Goal: Transaction & Acquisition: Purchase product/service

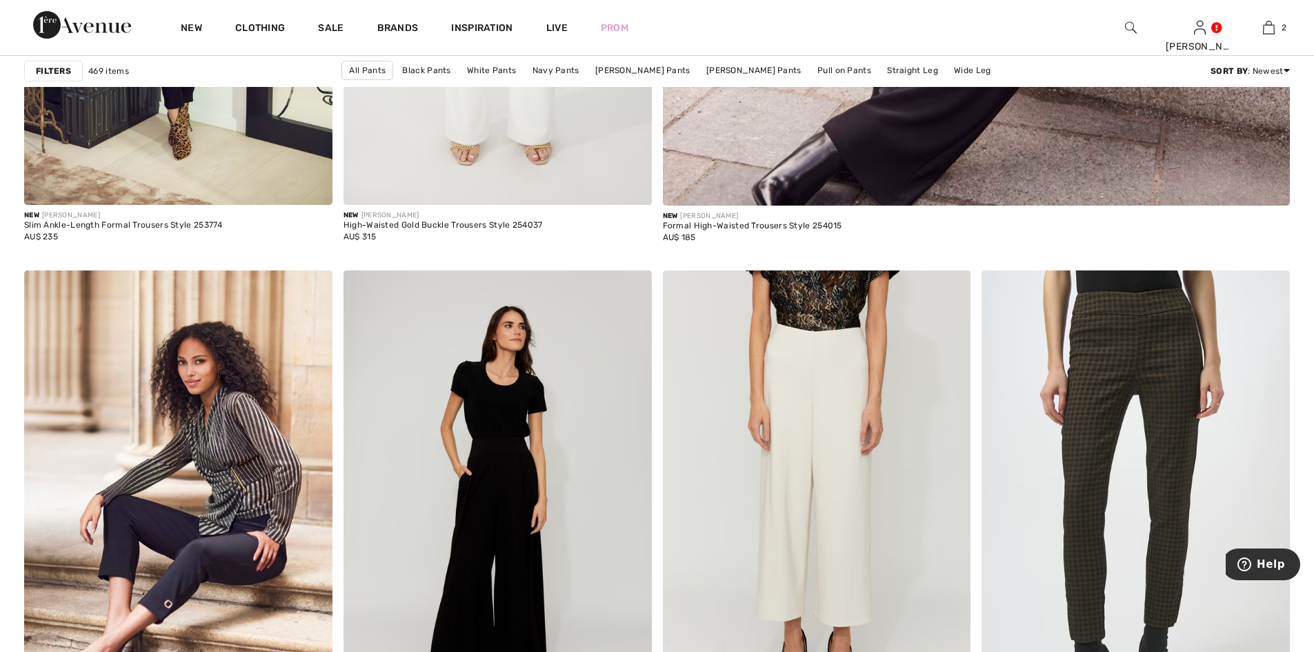
scroll to position [919, 0]
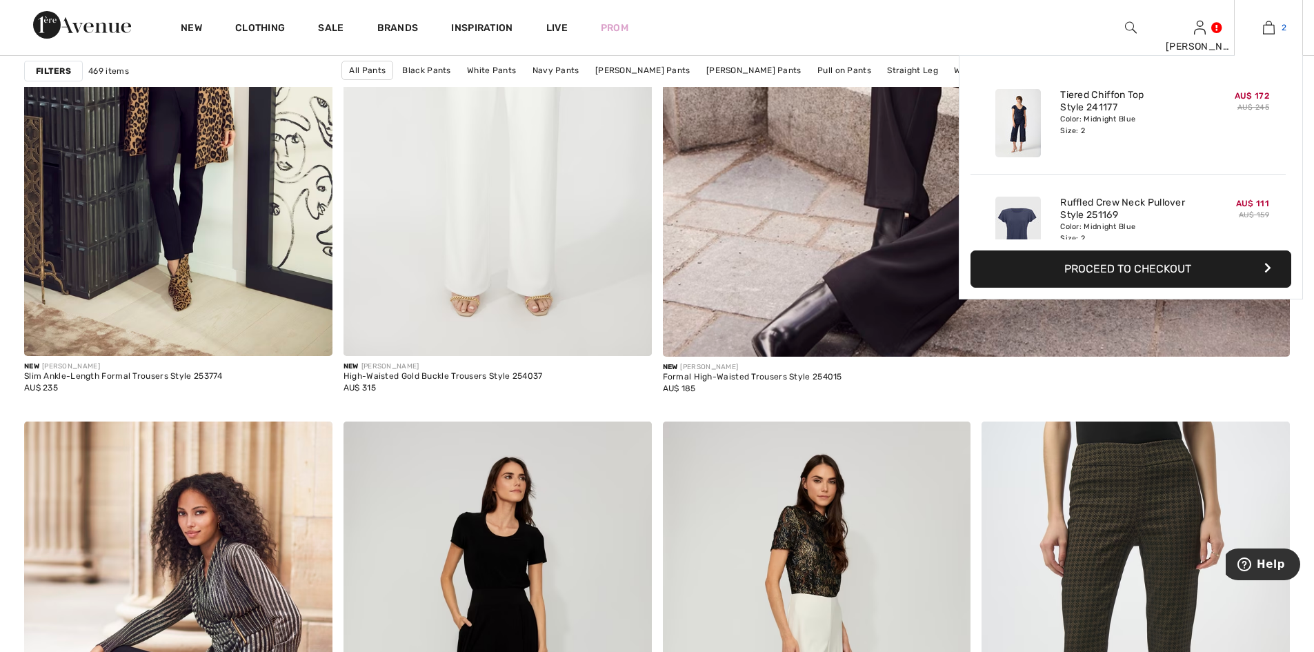
click at [1268, 29] on img at bounding box center [1268, 27] width 12 height 17
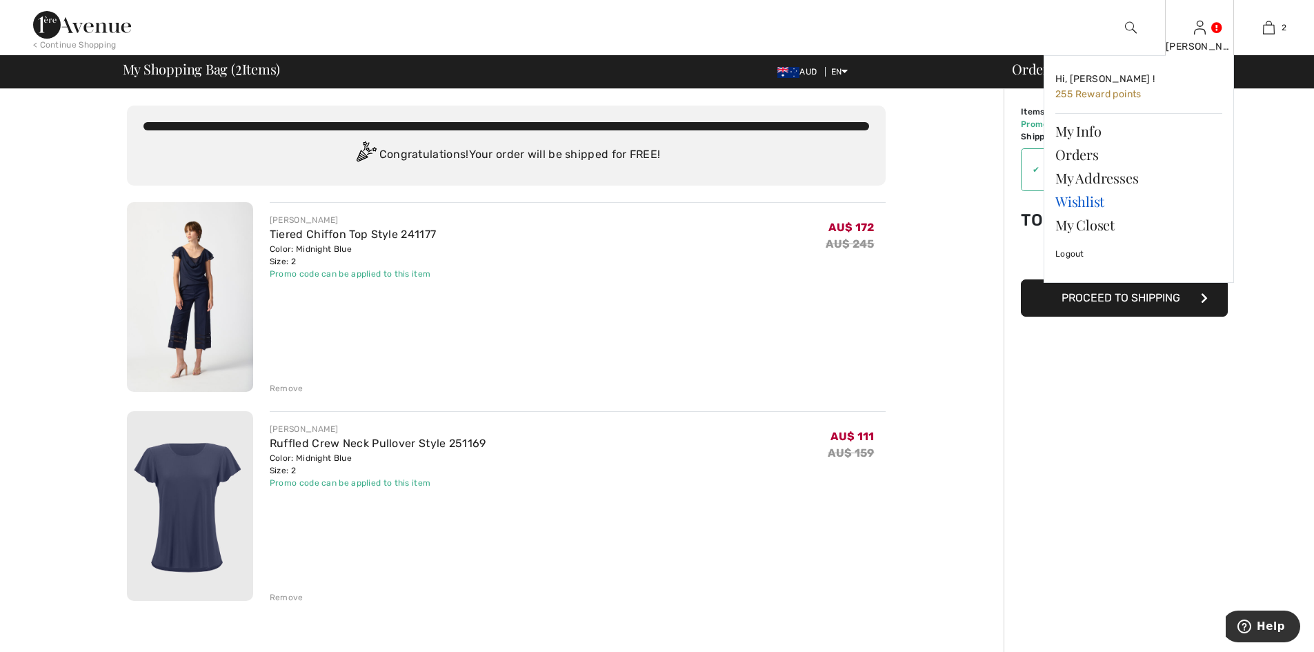
click at [1080, 201] on link "Wishlist" at bounding box center [1138, 201] width 167 height 23
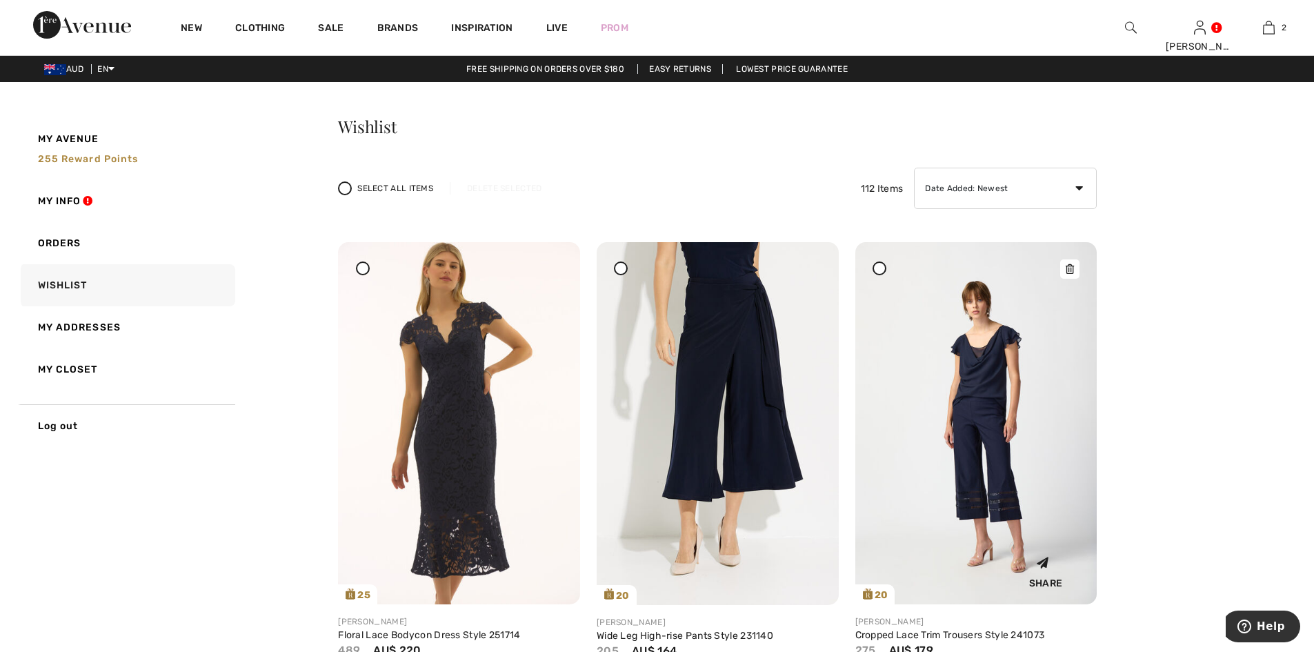
click at [1018, 395] on img at bounding box center [976, 423] width 242 height 362
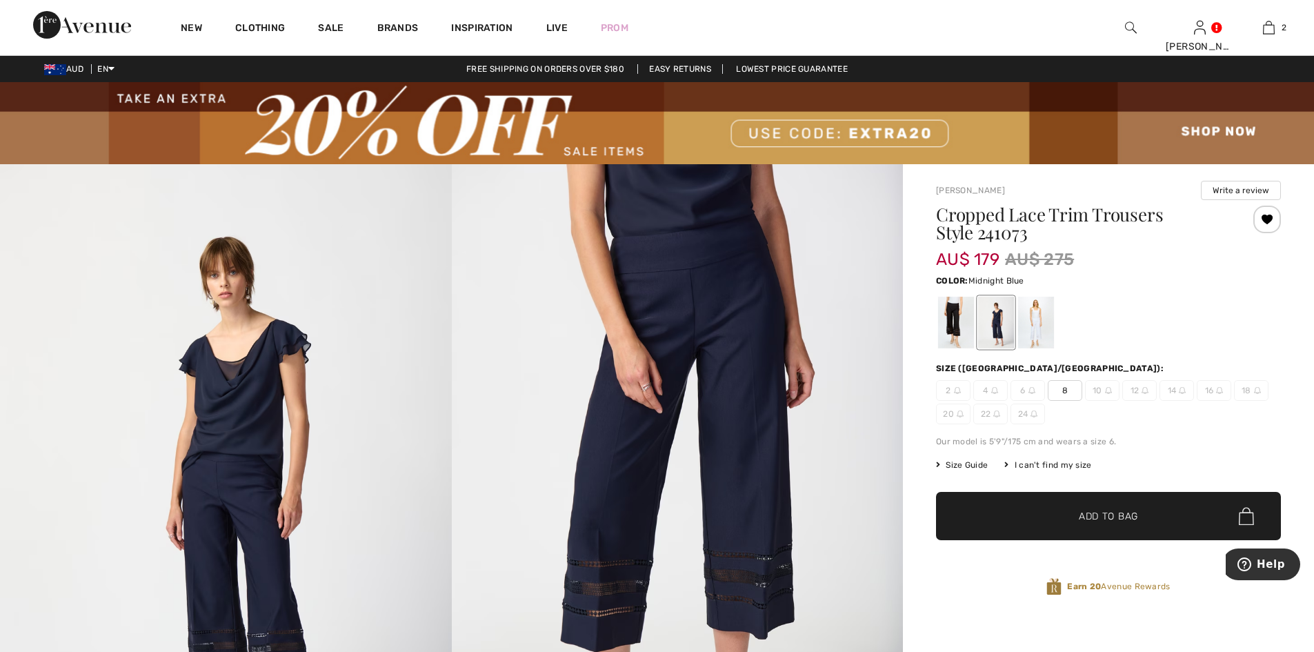
click at [1060, 463] on div "I can't find my size" at bounding box center [1047, 465] width 87 height 12
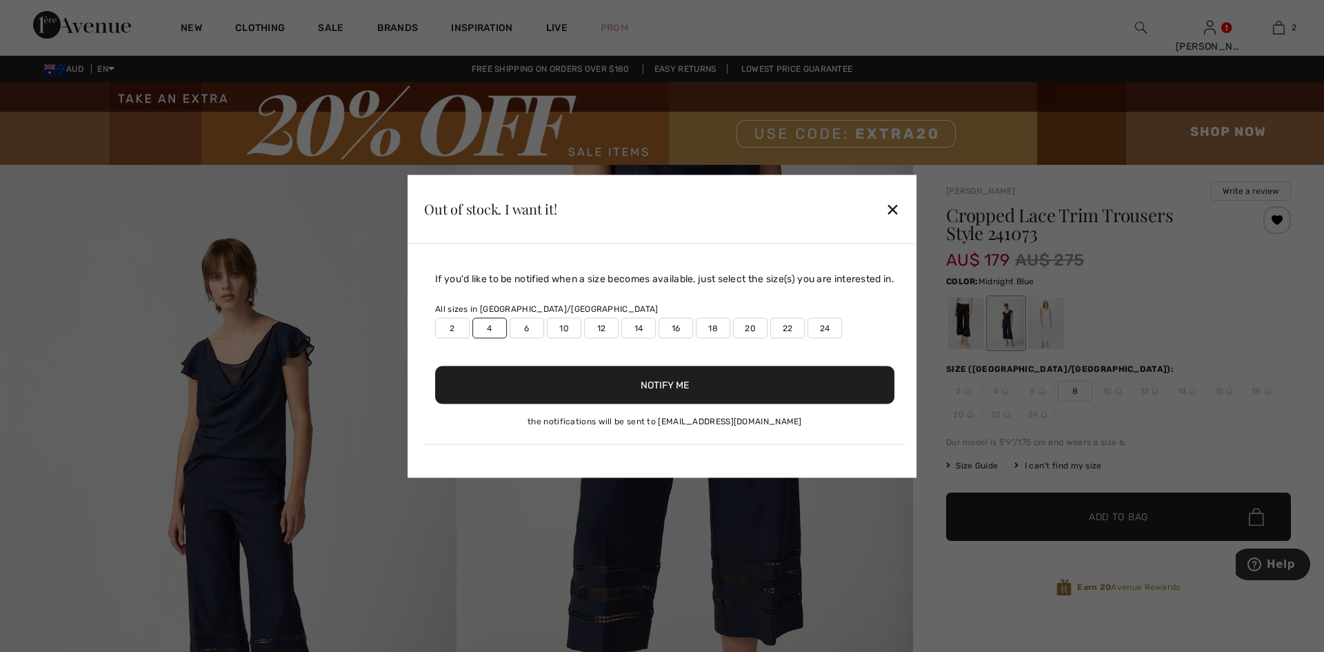
click at [489, 330] on label "4" at bounding box center [489, 327] width 34 height 21
click at [666, 385] on button "Notify Me" at bounding box center [664, 384] width 459 height 38
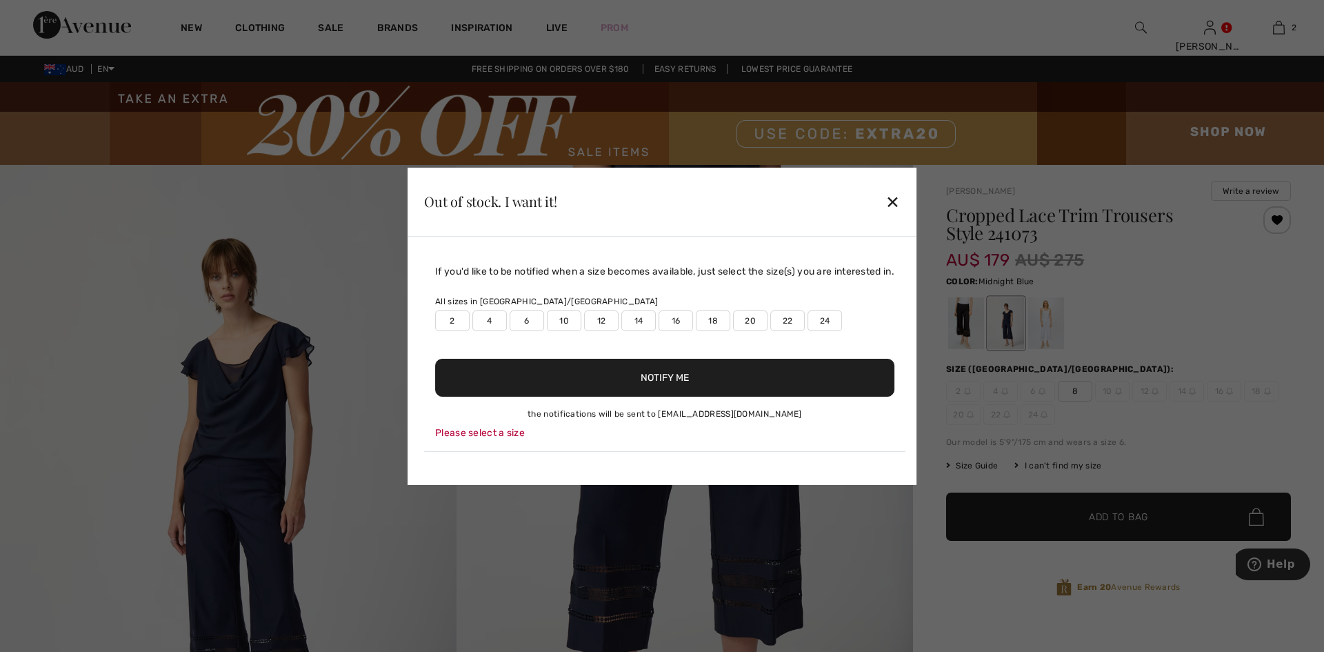
click at [477, 321] on label "4" at bounding box center [489, 320] width 34 height 21
click at [658, 376] on button "Notify Me" at bounding box center [664, 378] width 459 height 38
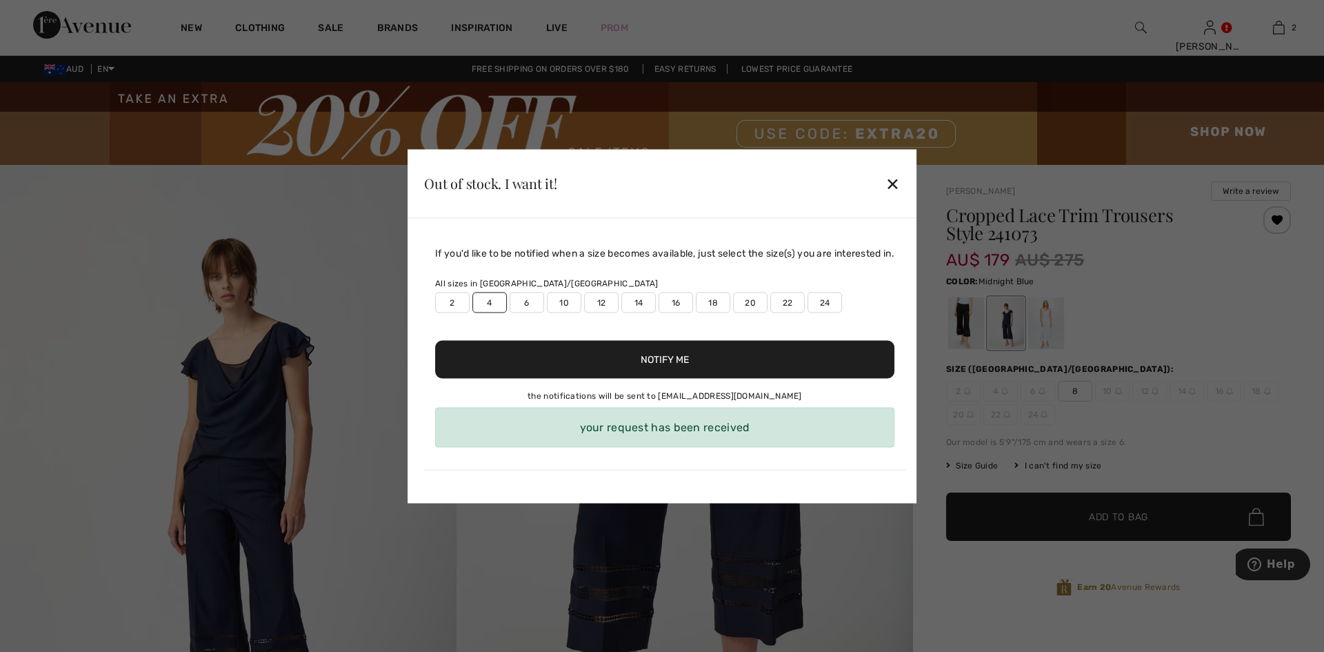
click at [897, 184] on div "✕" at bounding box center [892, 183] width 14 height 29
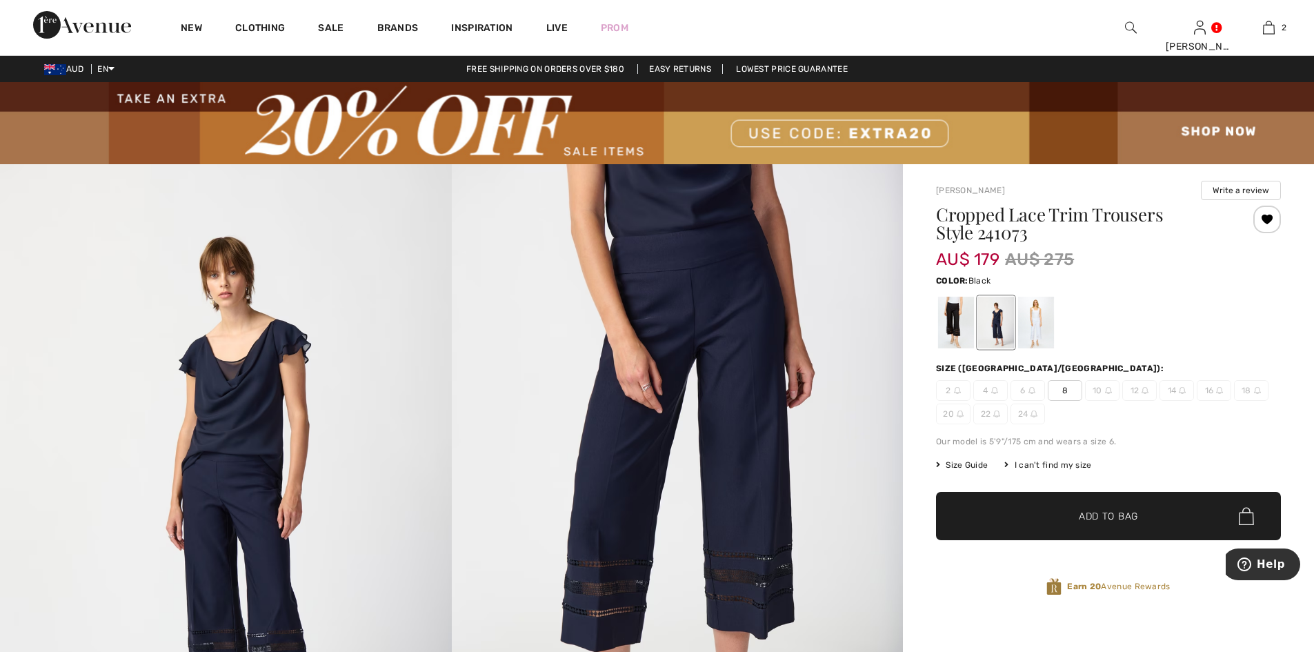
click at [948, 314] on div at bounding box center [956, 322] width 36 height 52
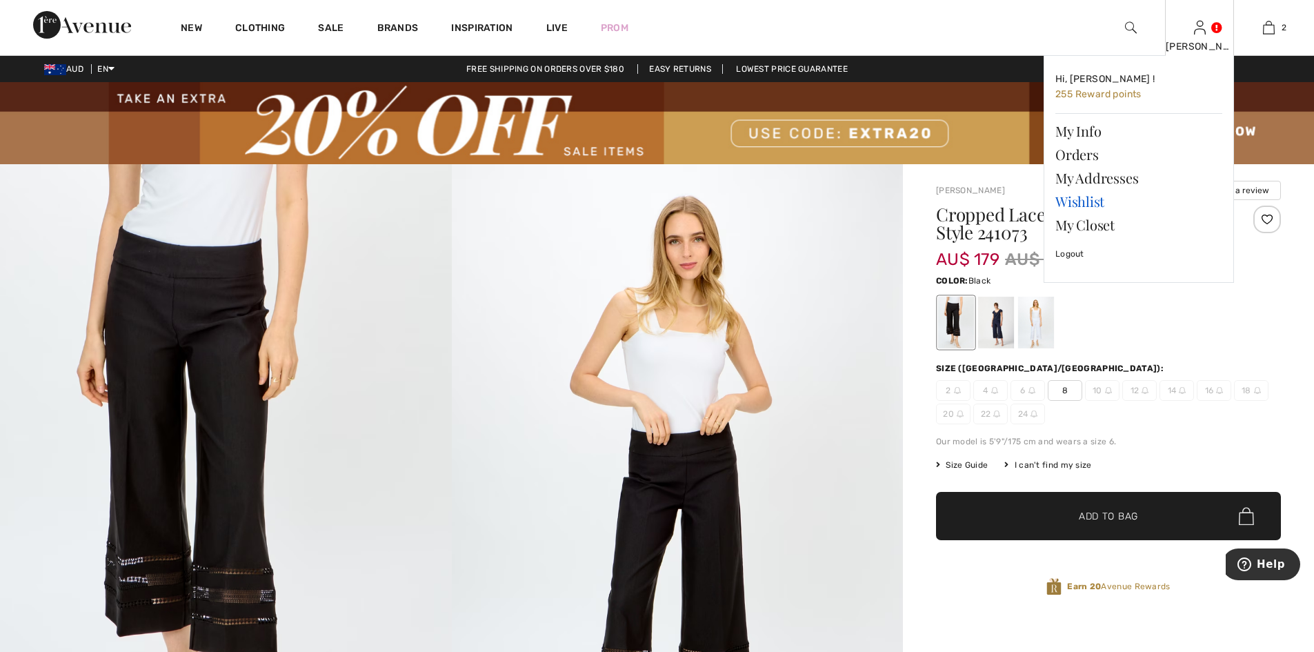
click at [1088, 200] on link "Wishlist" at bounding box center [1138, 201] width 167 height 23
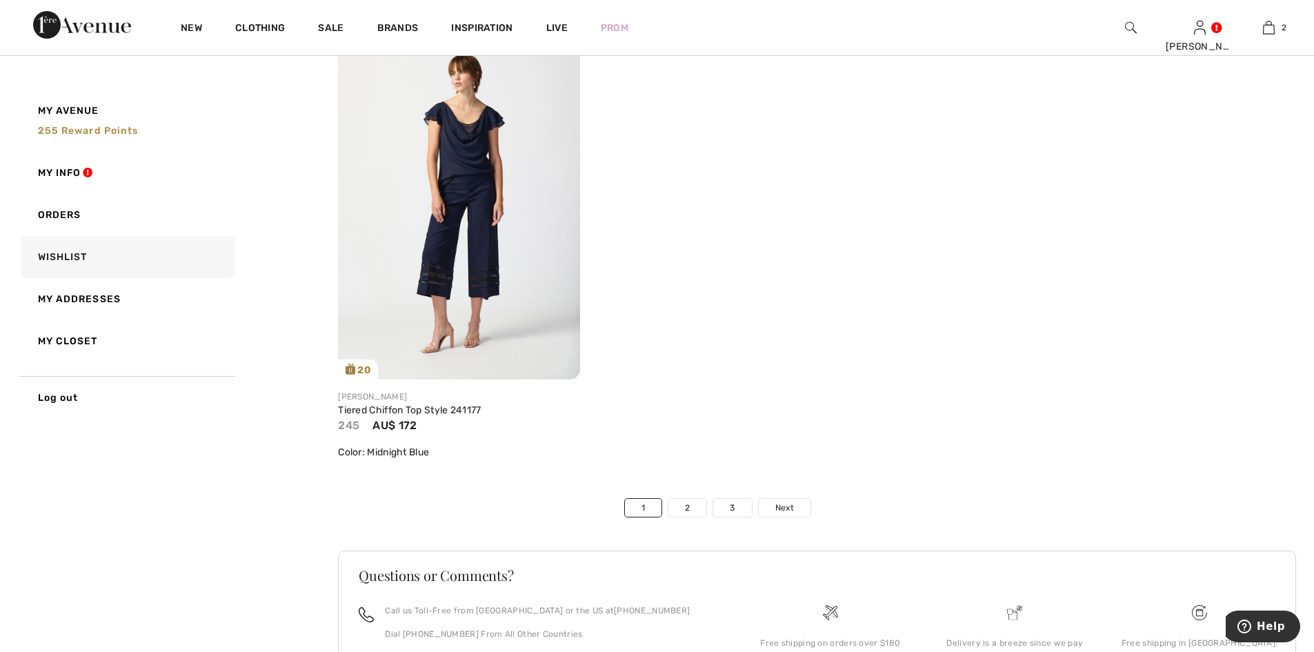
scroll to position [8068, 0]
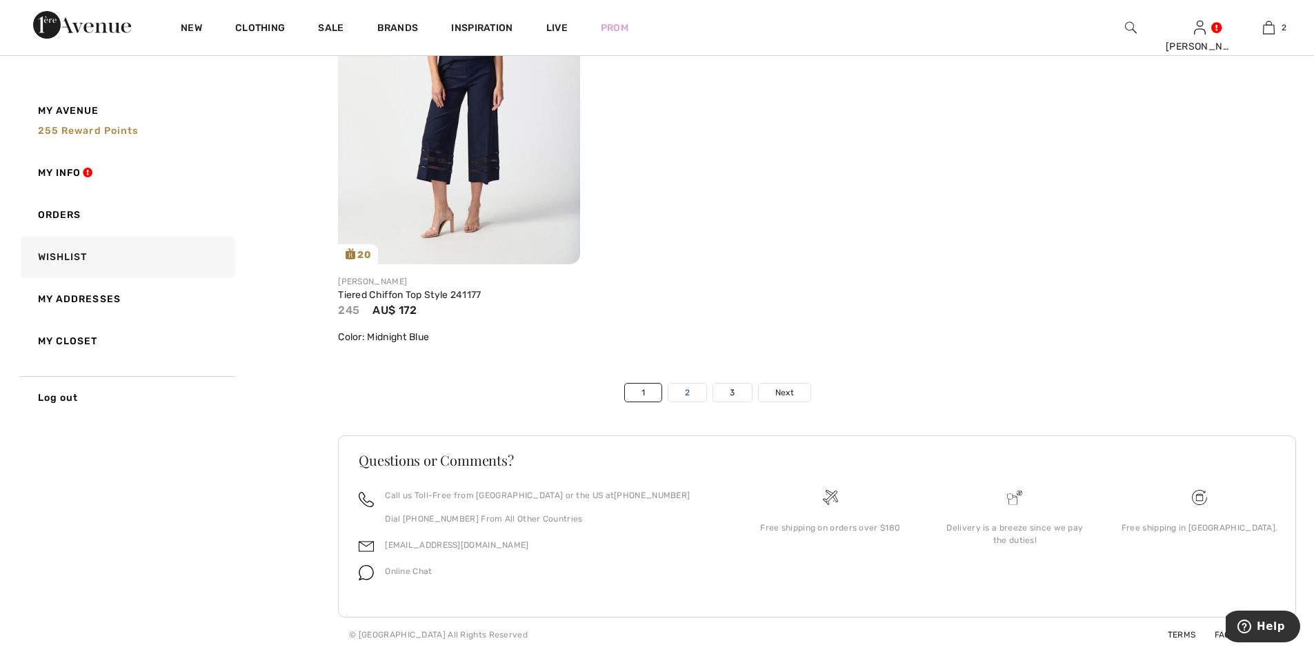
click at [687, 396] on link "2" at bounding box center [687, 392] width 38 height 18
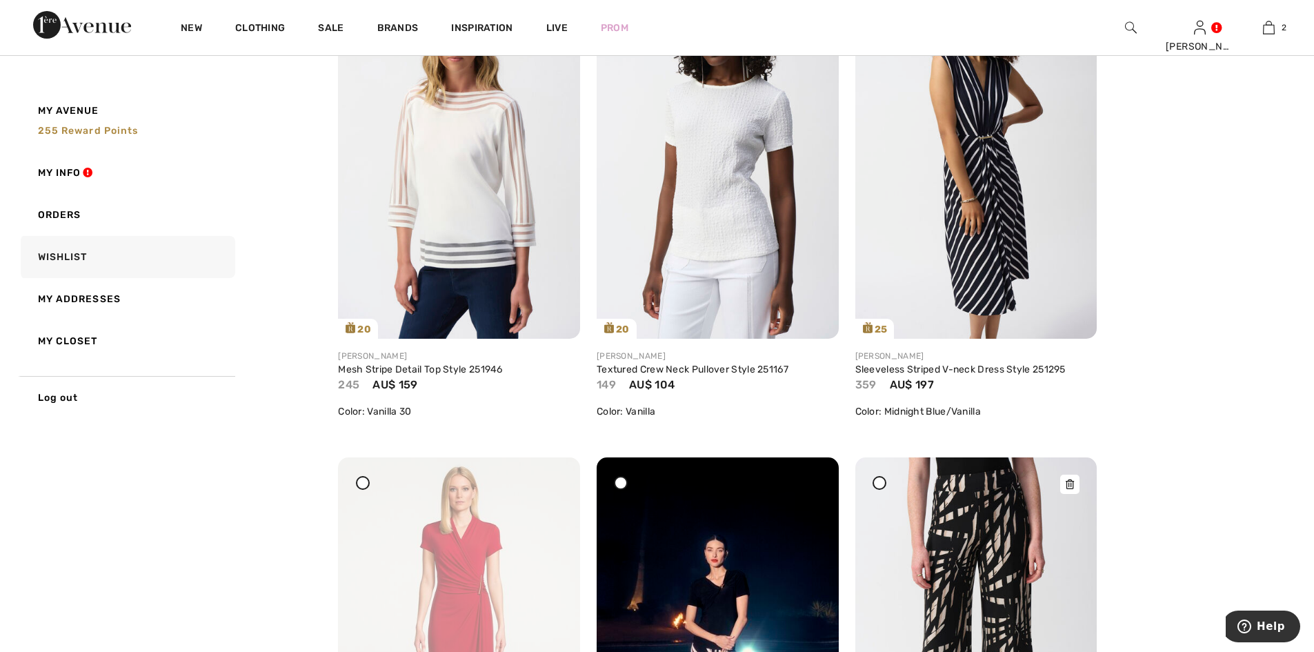
scroll to position [2022, 0]
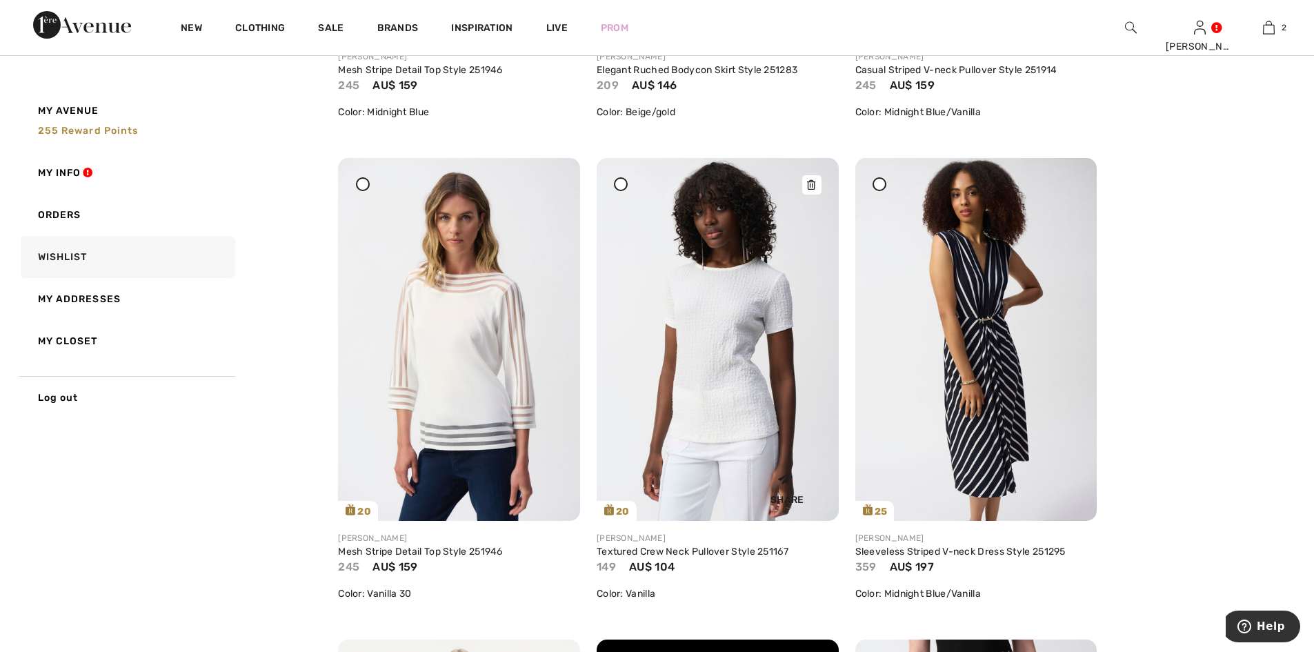
click at [739, 330] on img at bounding box center [717, 339] width 242 height 362
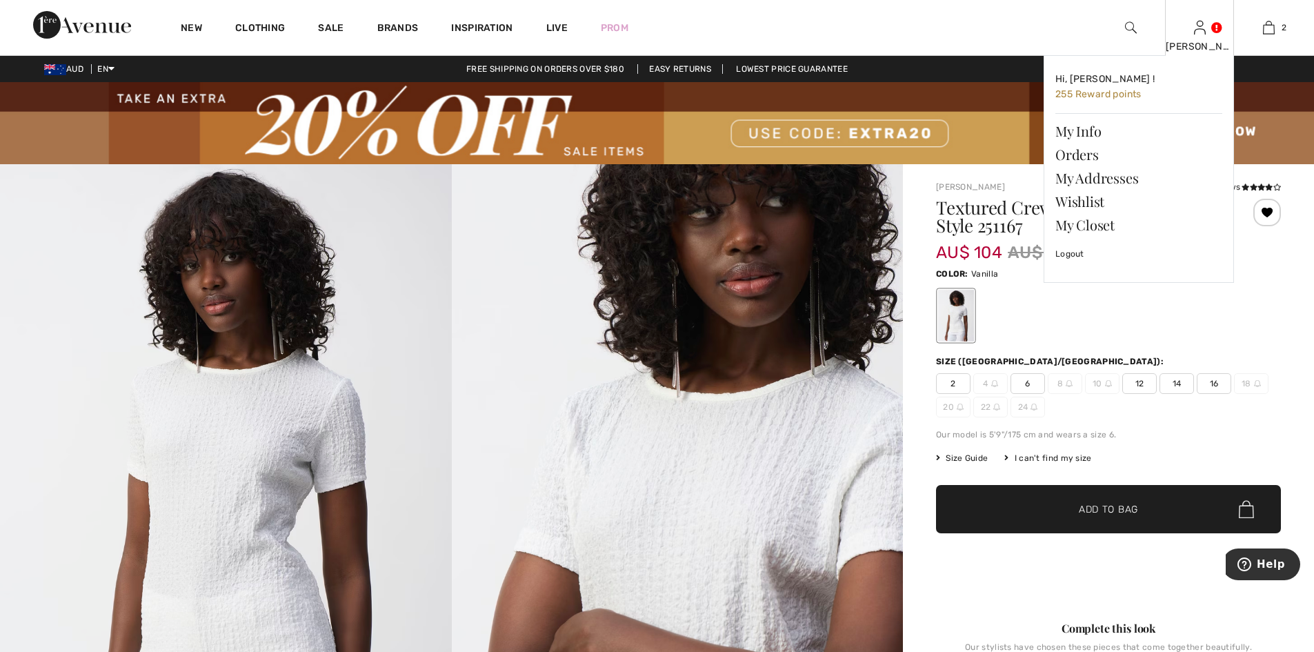
click at [1103, 310] on div "Hi, Francesca ! 255 Reward points My Info Orders My Addresses Wishlist My Close…" at bounding box center [1130, 189] width 207 height 269
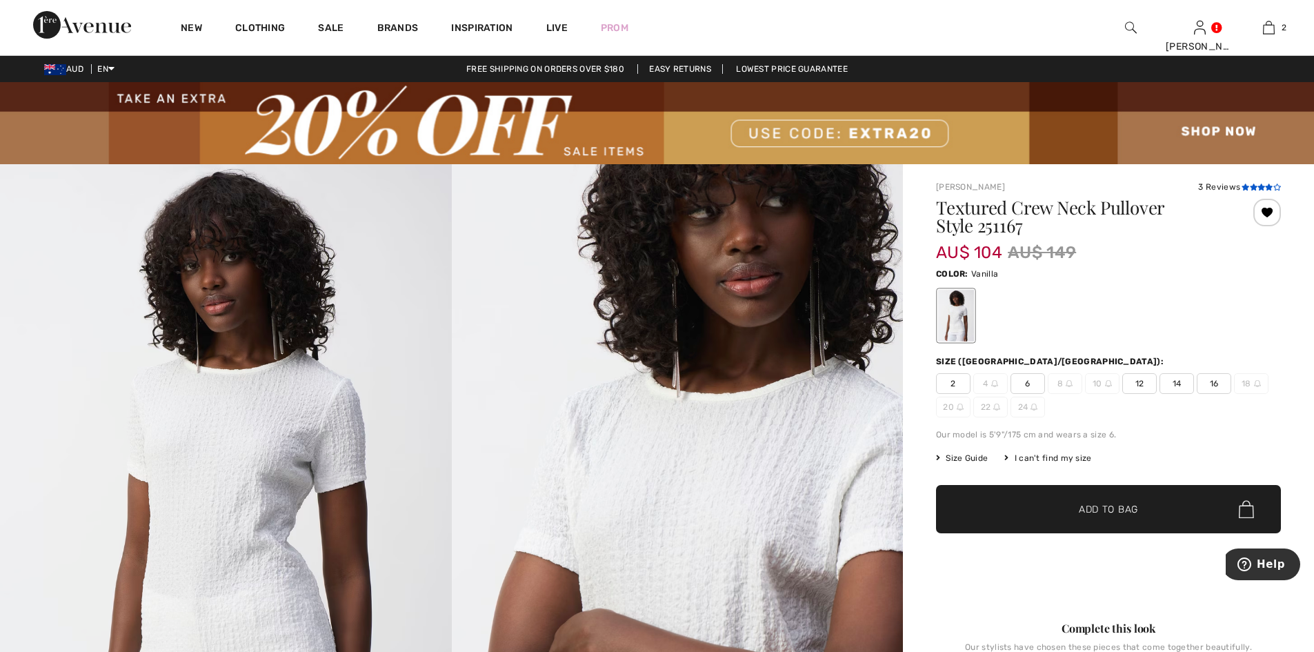
click at [1265, 185] on icon at bounding box center [1269, 186] width 8 height 7
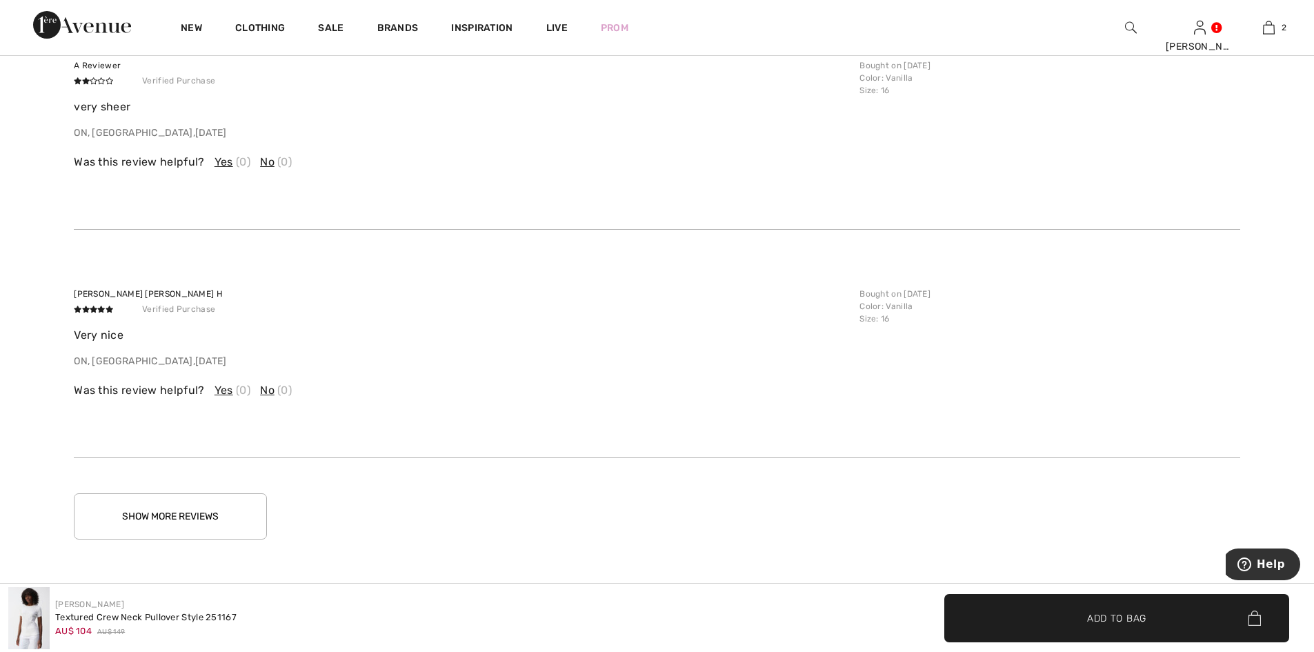
scroll to position [2221, 0]
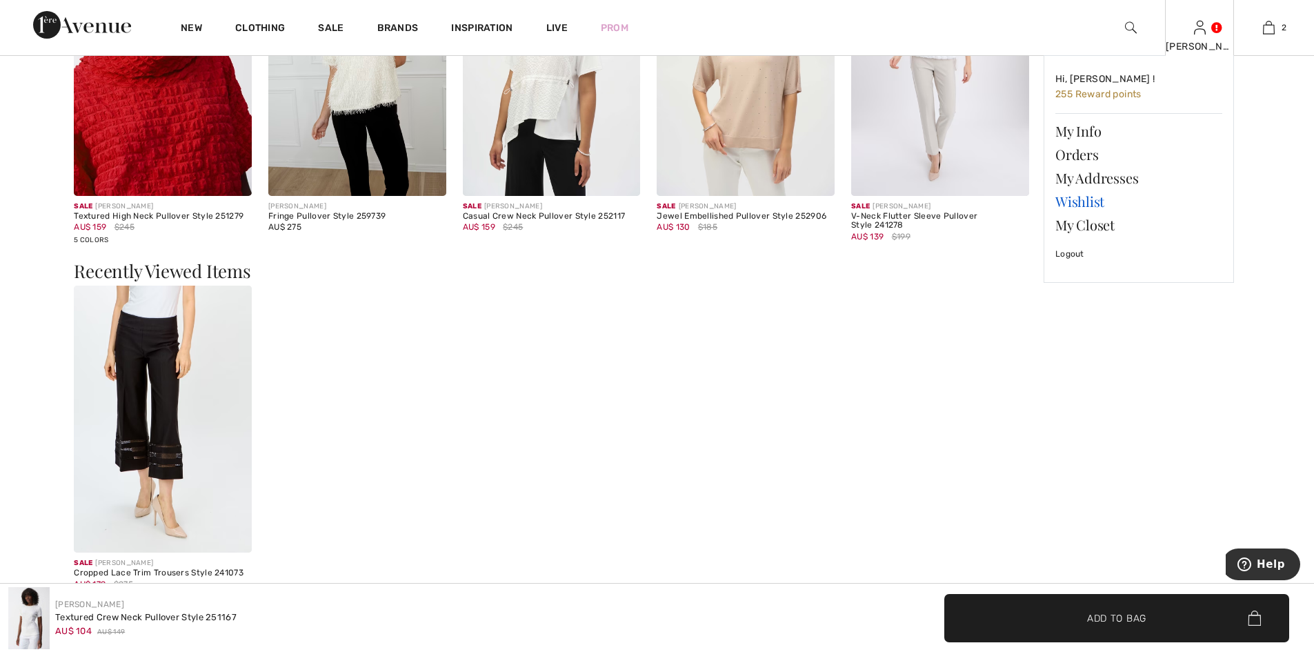
click at [1090, 199] on link "Wishlist" at bounding box center [1138, 201] width 167 height 23
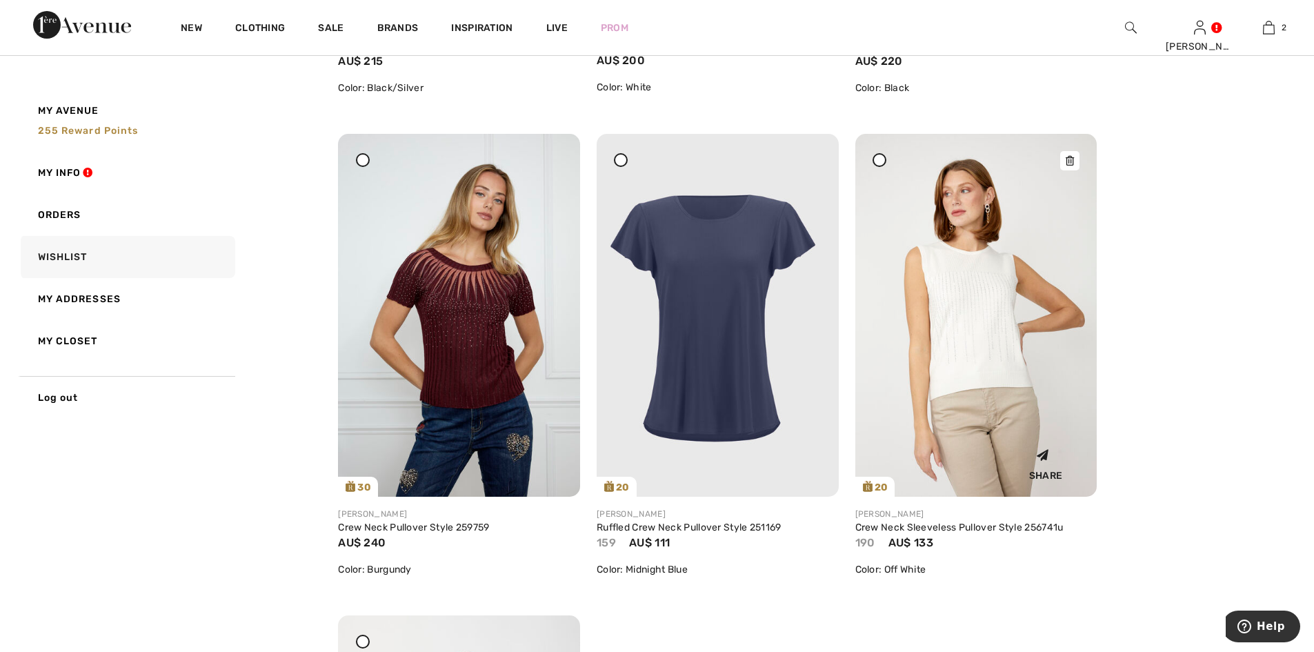
scroll to position [8068, 0]
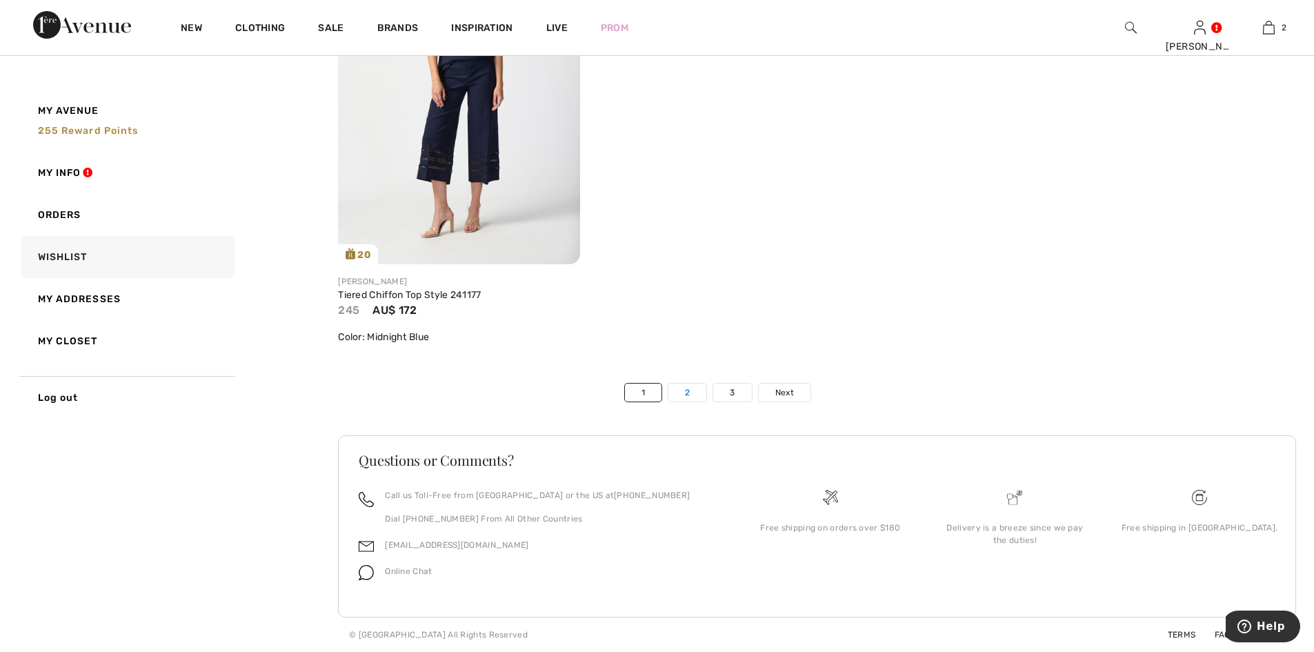
click at [679, 394] on link "2" at bounding box center [687, 392] width 38 height 18
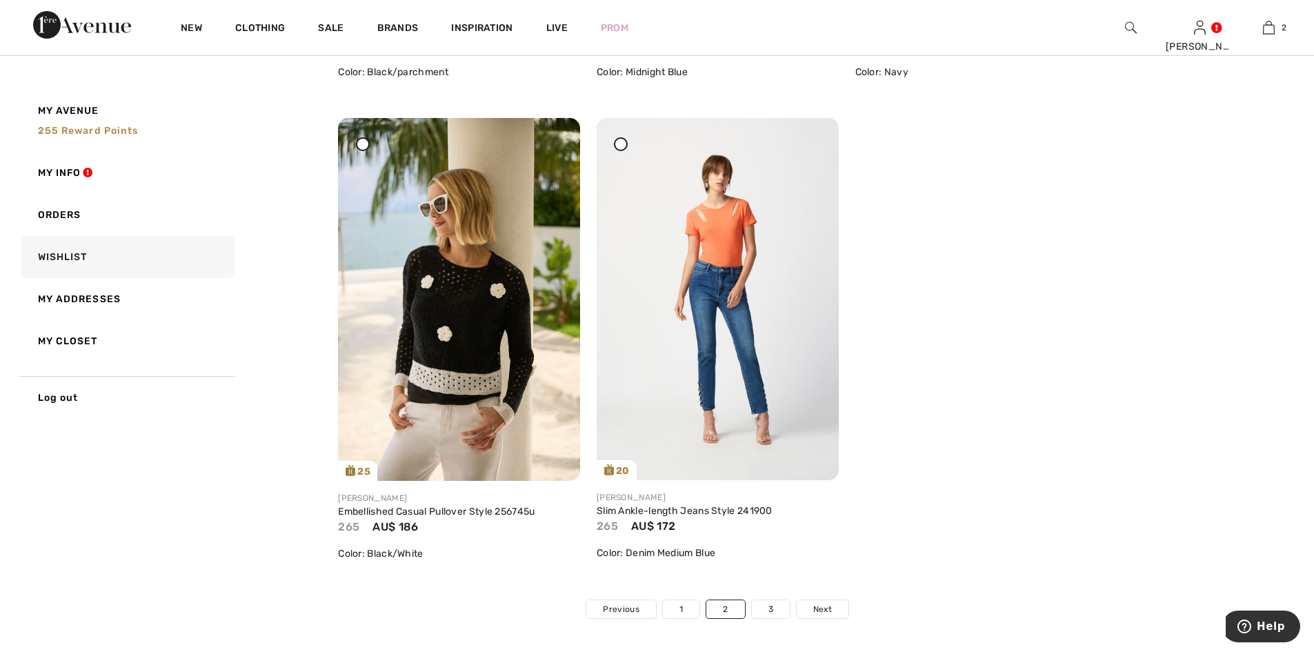
scroll to position [7907, 0]
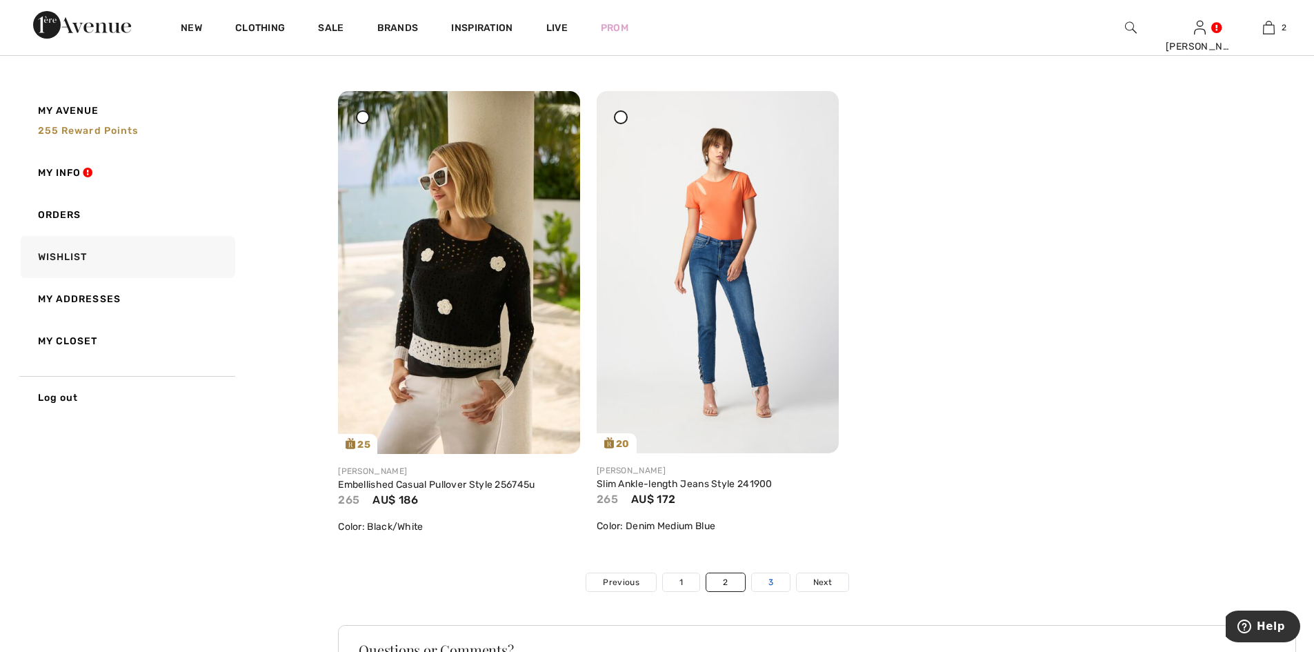
click at [767, 582] on link "3" at bounding box center [771, 582] width 38 height 18
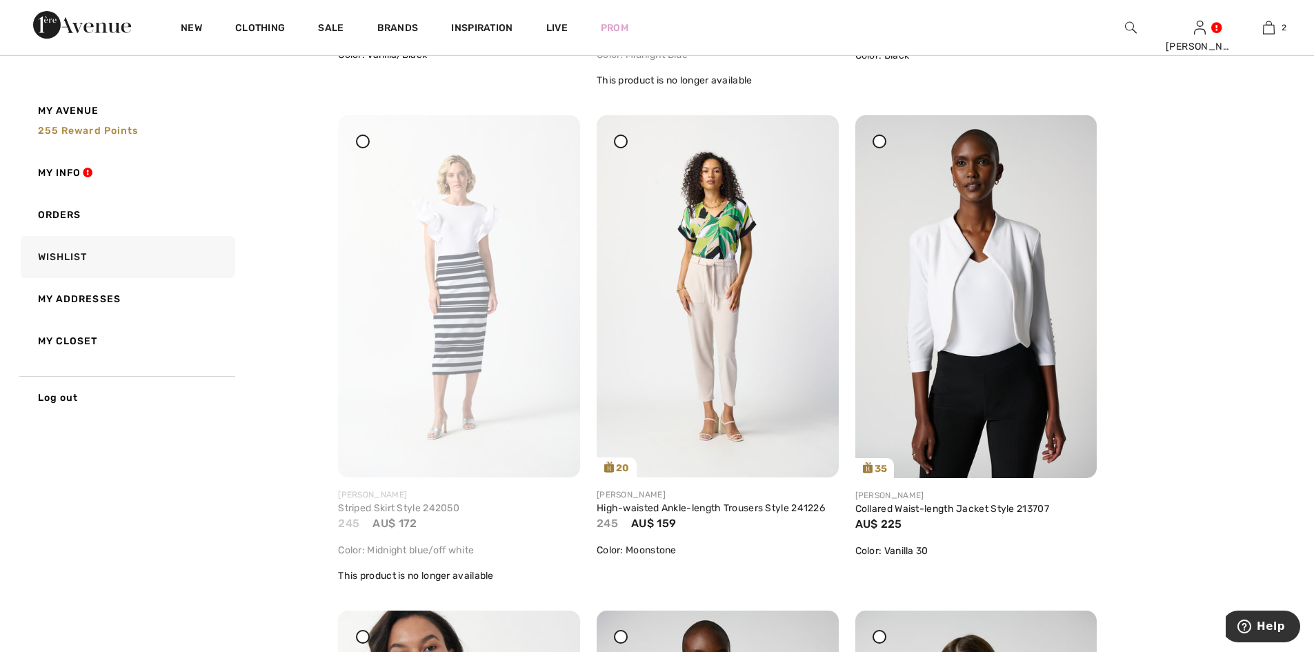
scroll to position [1655, 0]
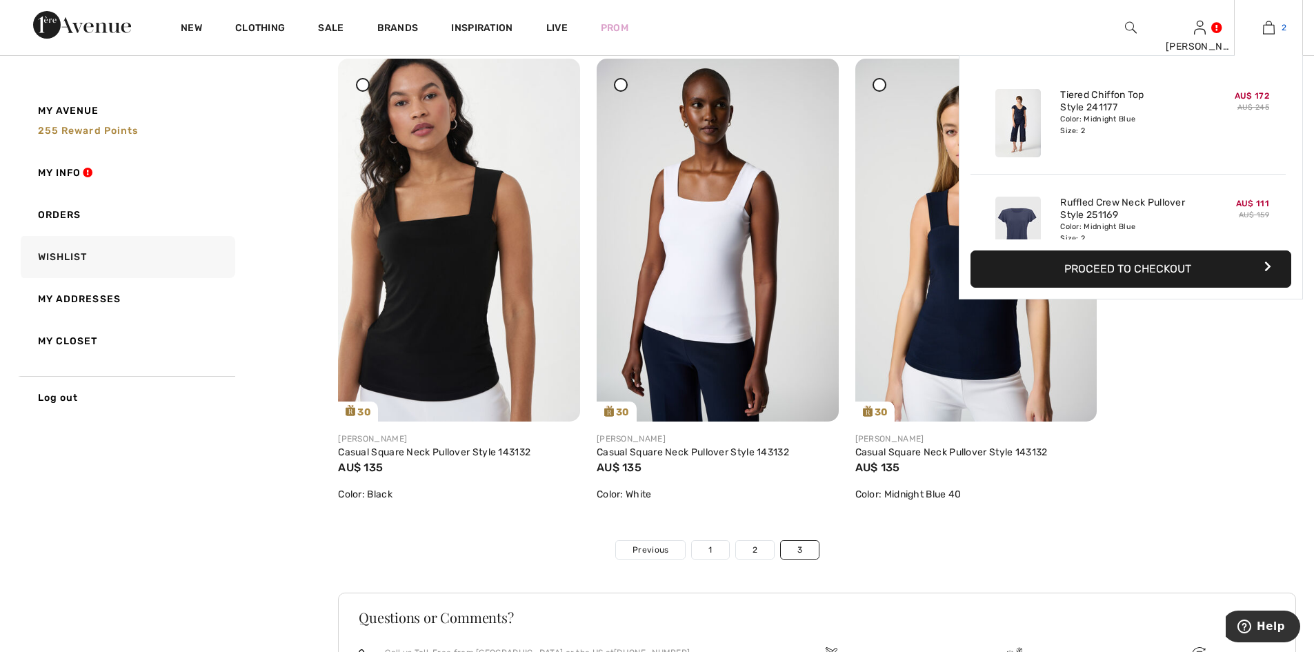
click at [1273, 29] on img at bounding box center [1268, 27] width 12 height 17
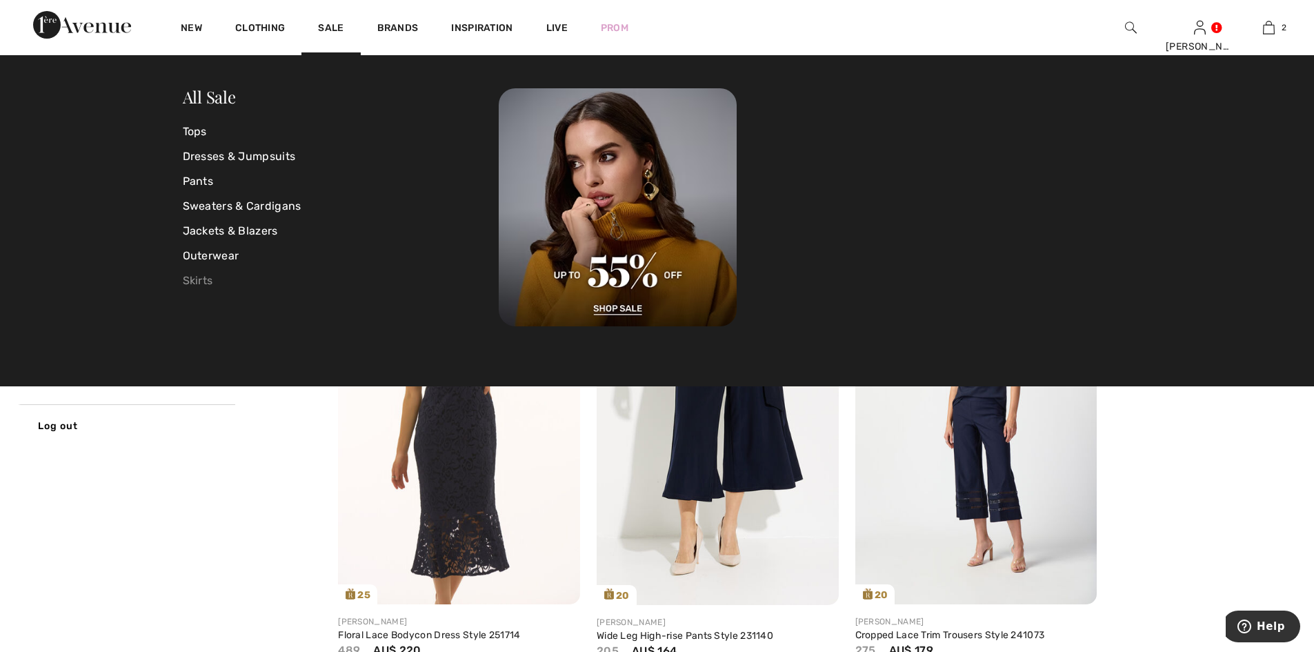
click at [192, 280] on link "Skirts" at bounding box center [341, 280] width 316 height 25
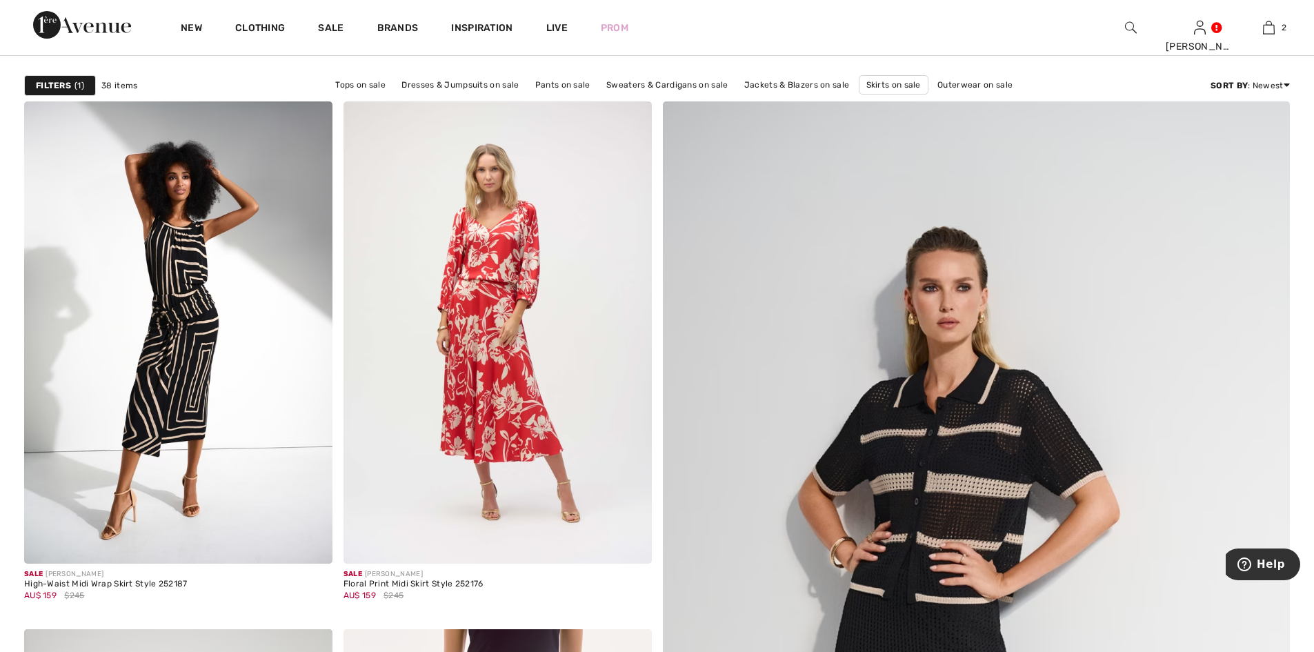
scroll to position [184, 0]
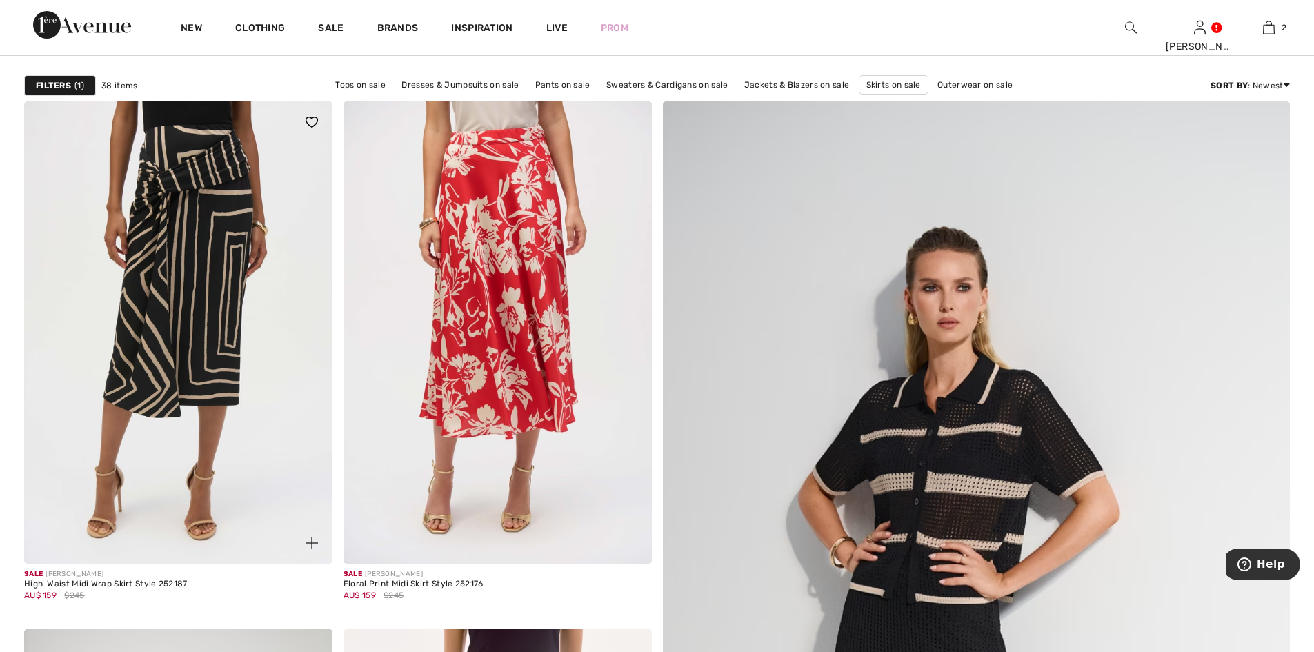
click at [197, 283] on img at bounding box center [178, 332] width 308 height 462
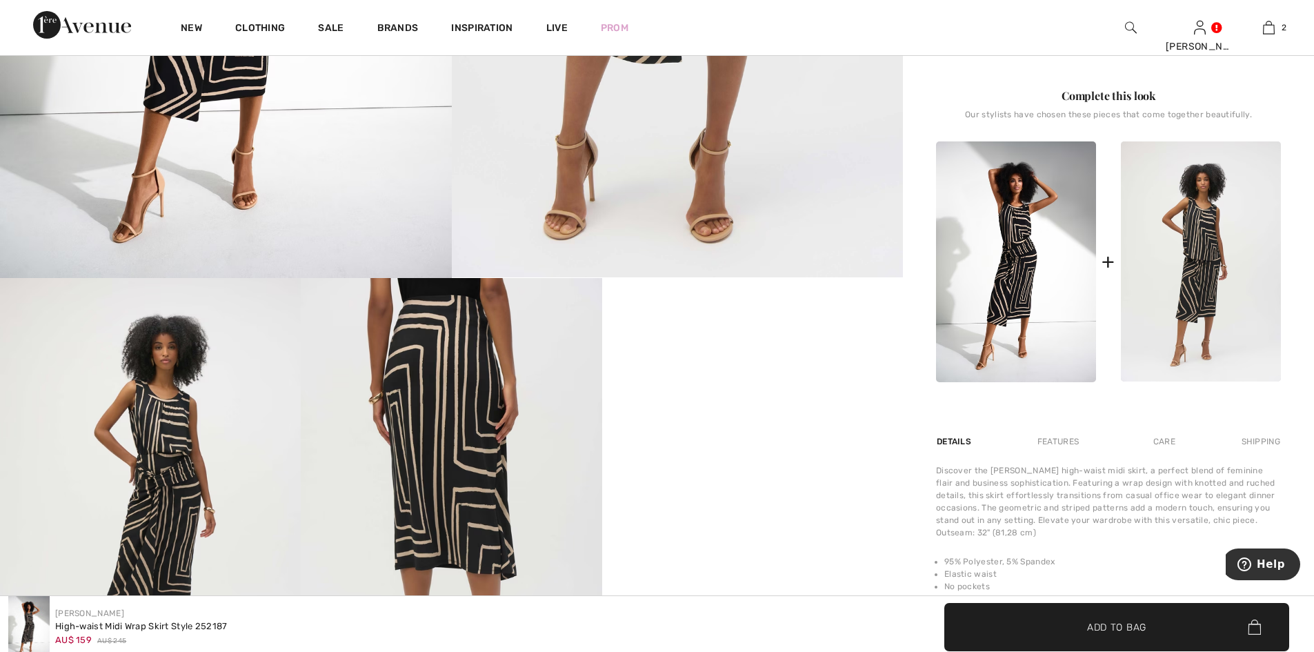
scroll to position [736, 0]
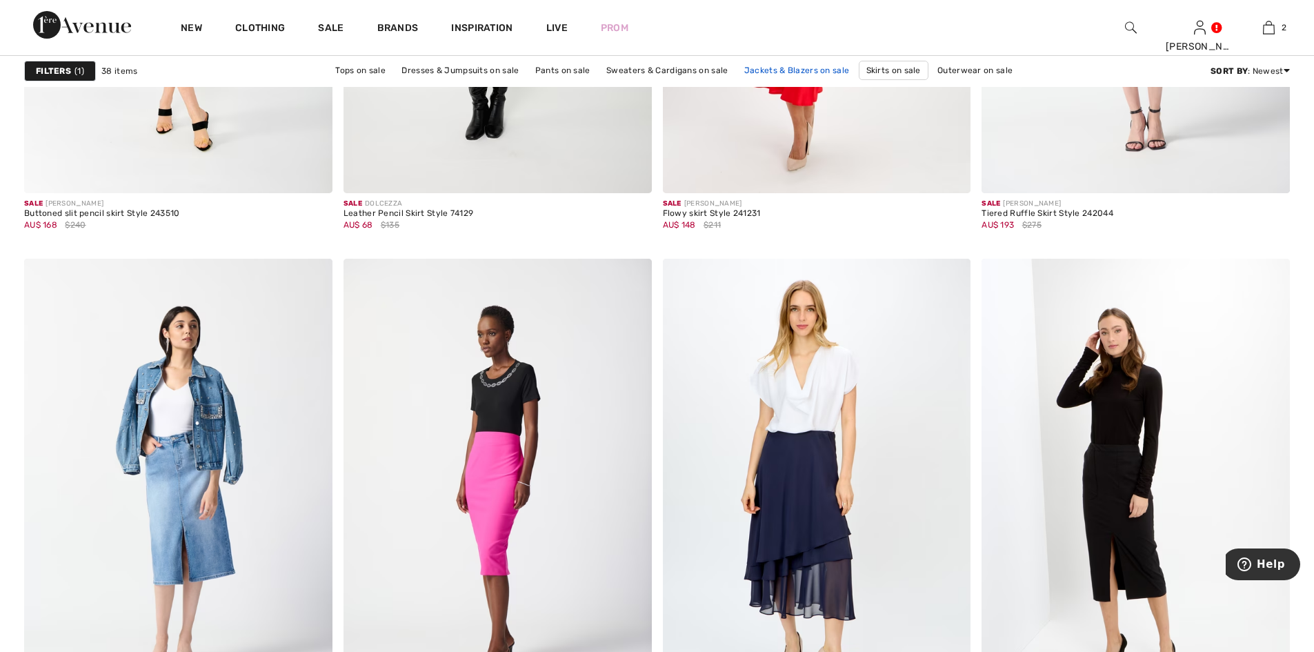
scroll to position [5680, 0]
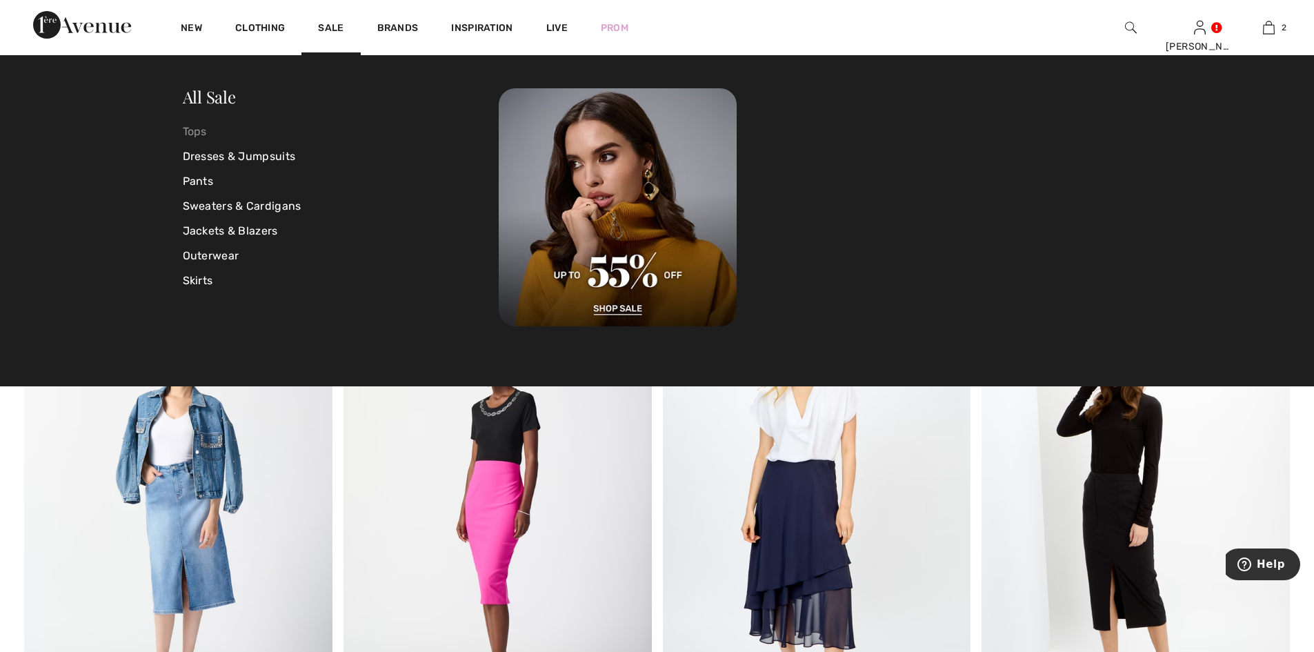
click at [197, 128] on link "Tops" at bounding box center [341, 131] width 316 height 25
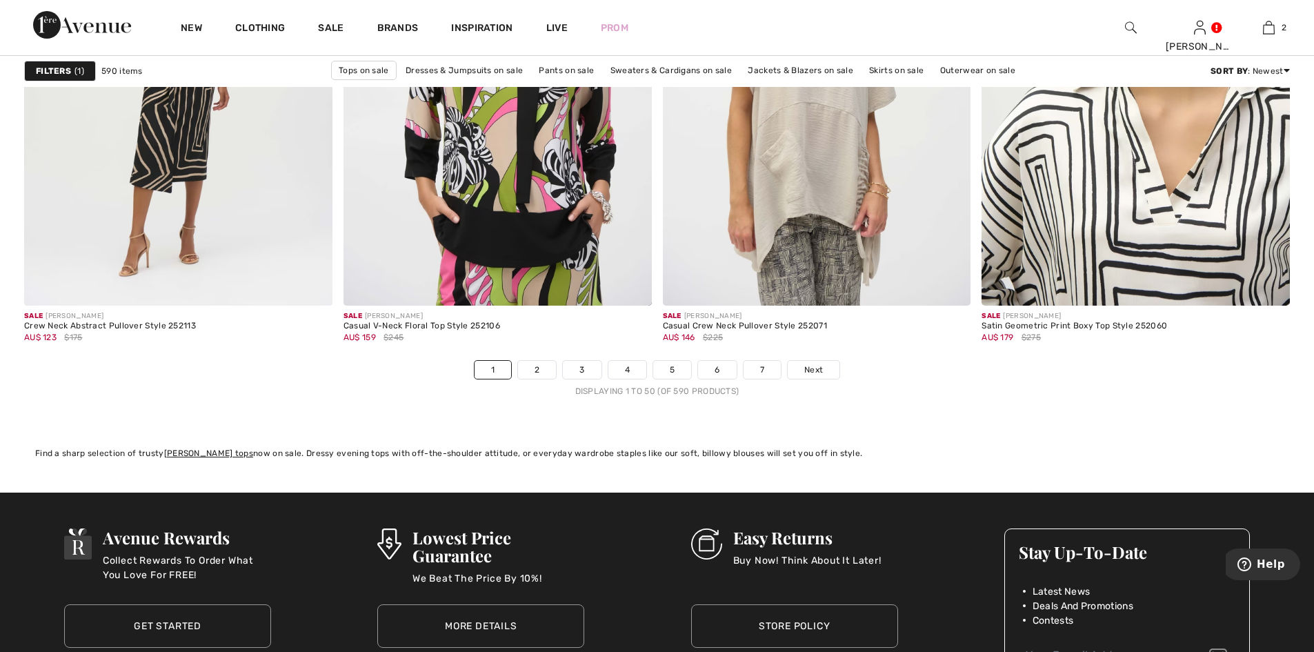
scroll to position [7907, 0]
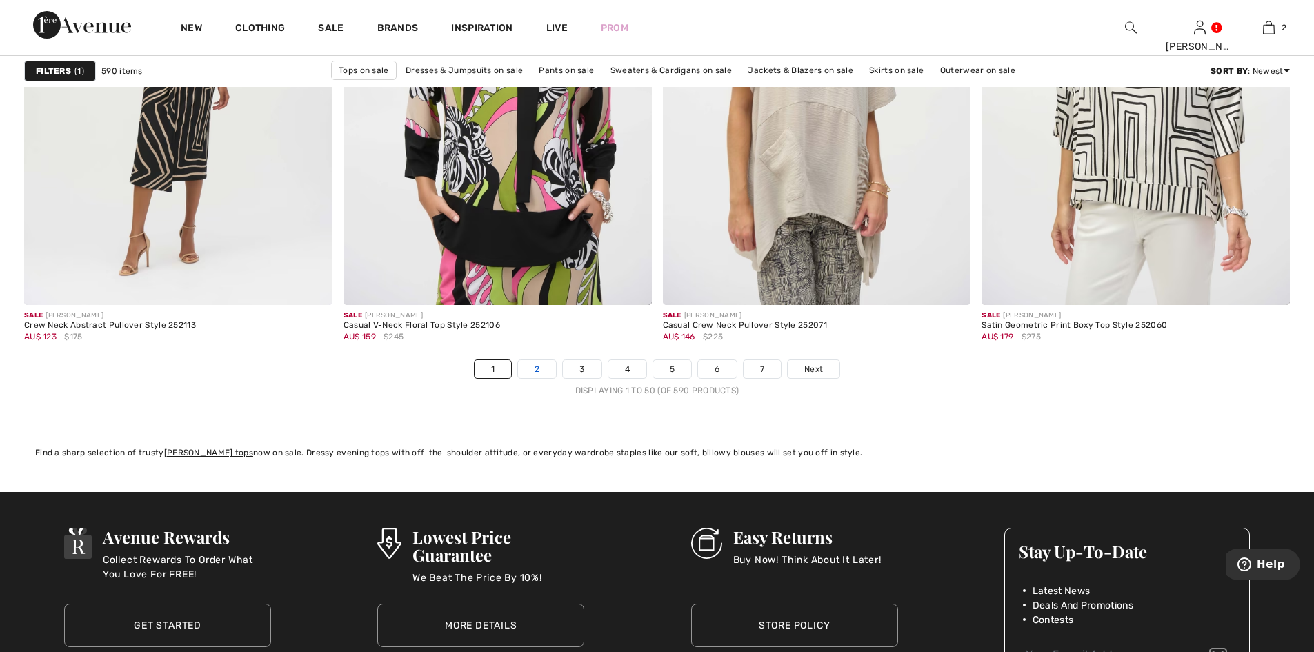
click at [539, 370] on link "2" at bounding box center [537, 369] width 38 height 18
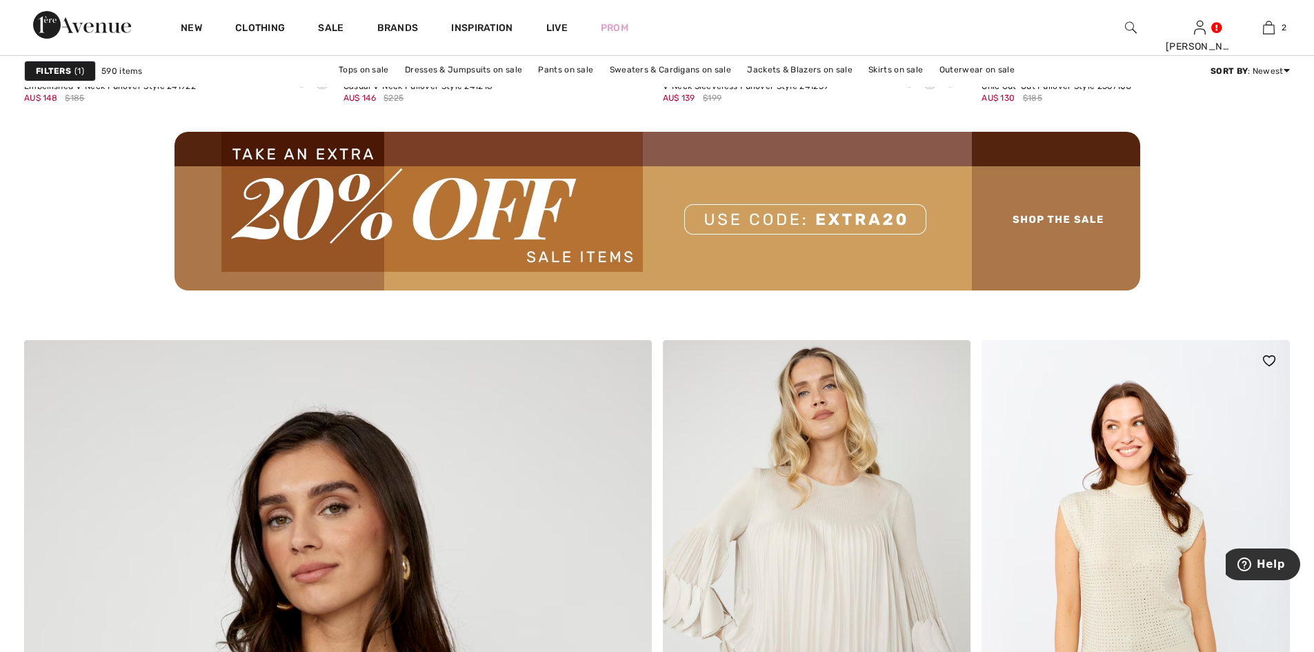
scroll to position [4413, 0]
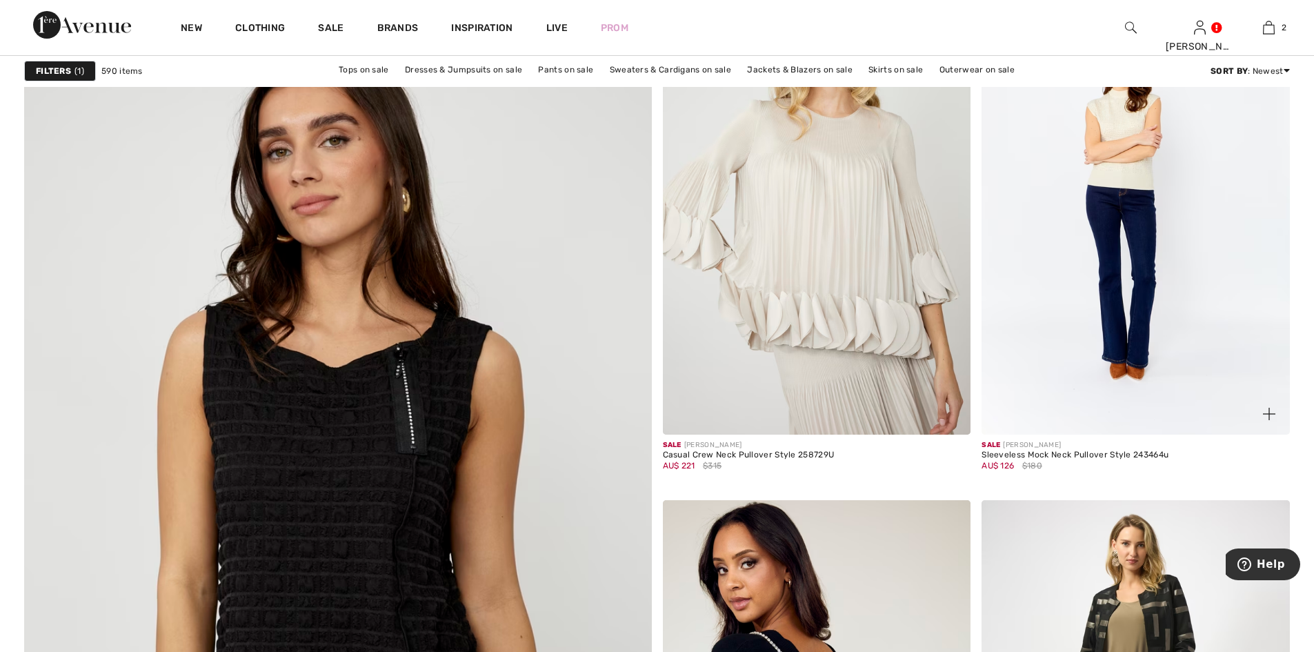
click at [1113, 192] on img at bounding box center [1135, 203] width 308 height 462
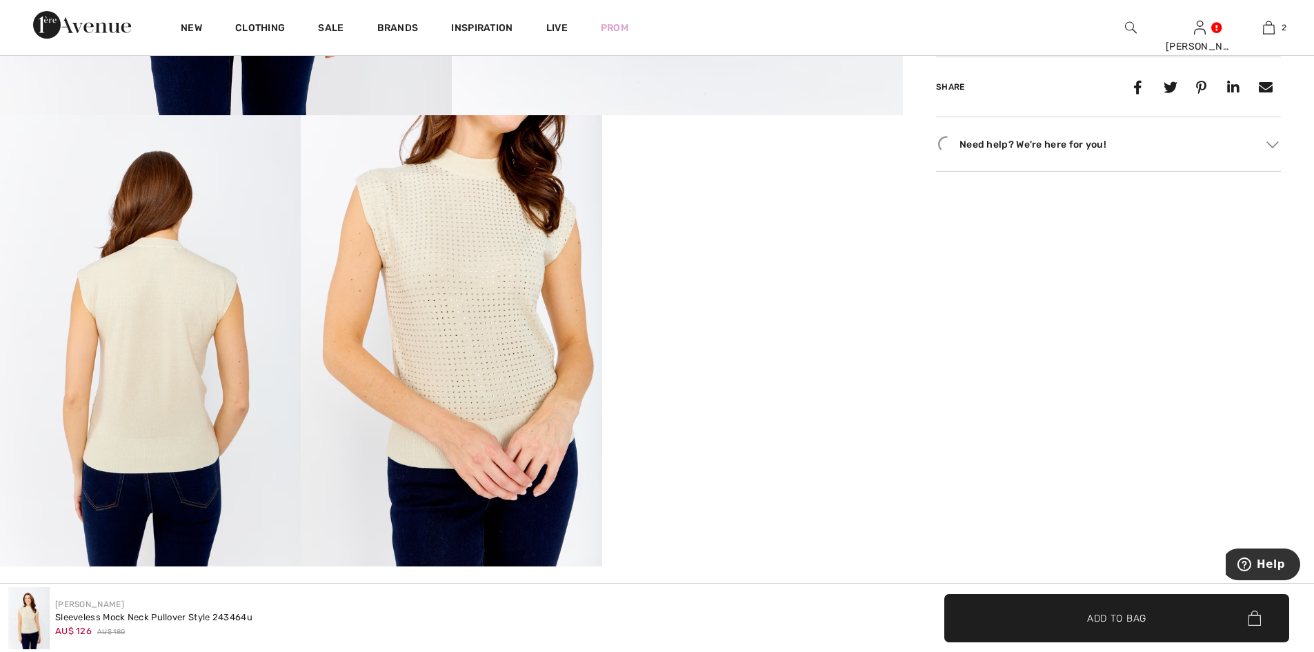
scroll to position [736, 0]
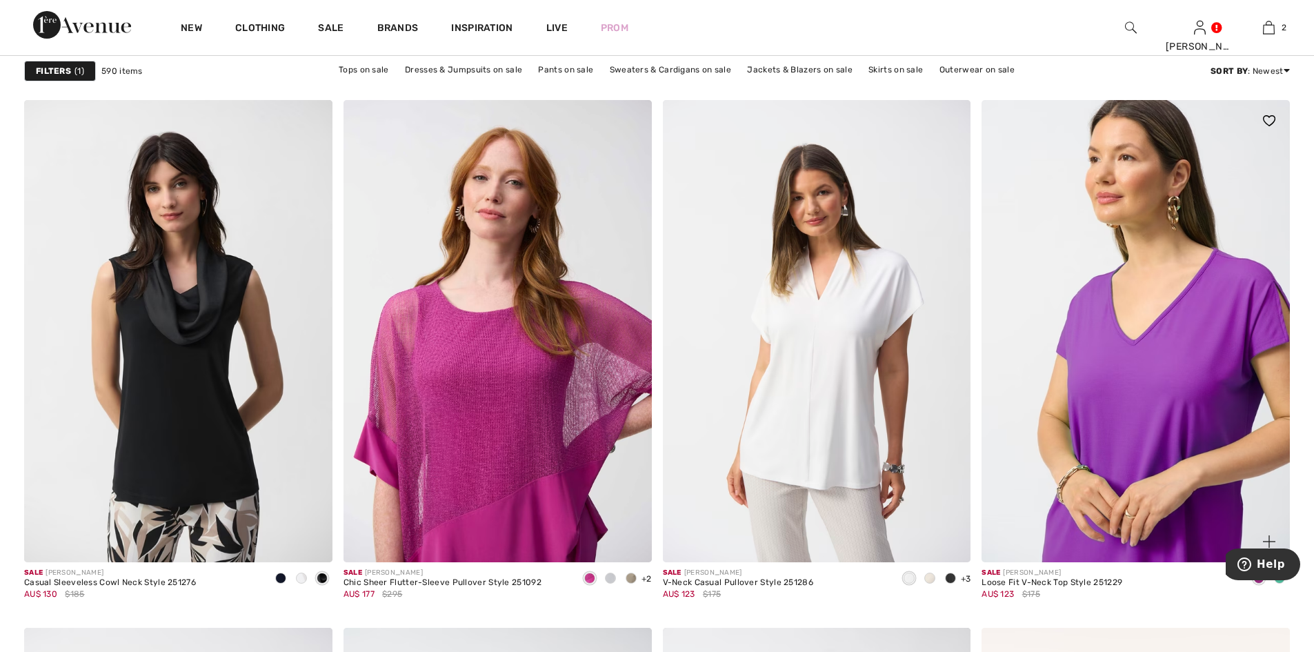
scroll to position [6619, 0]
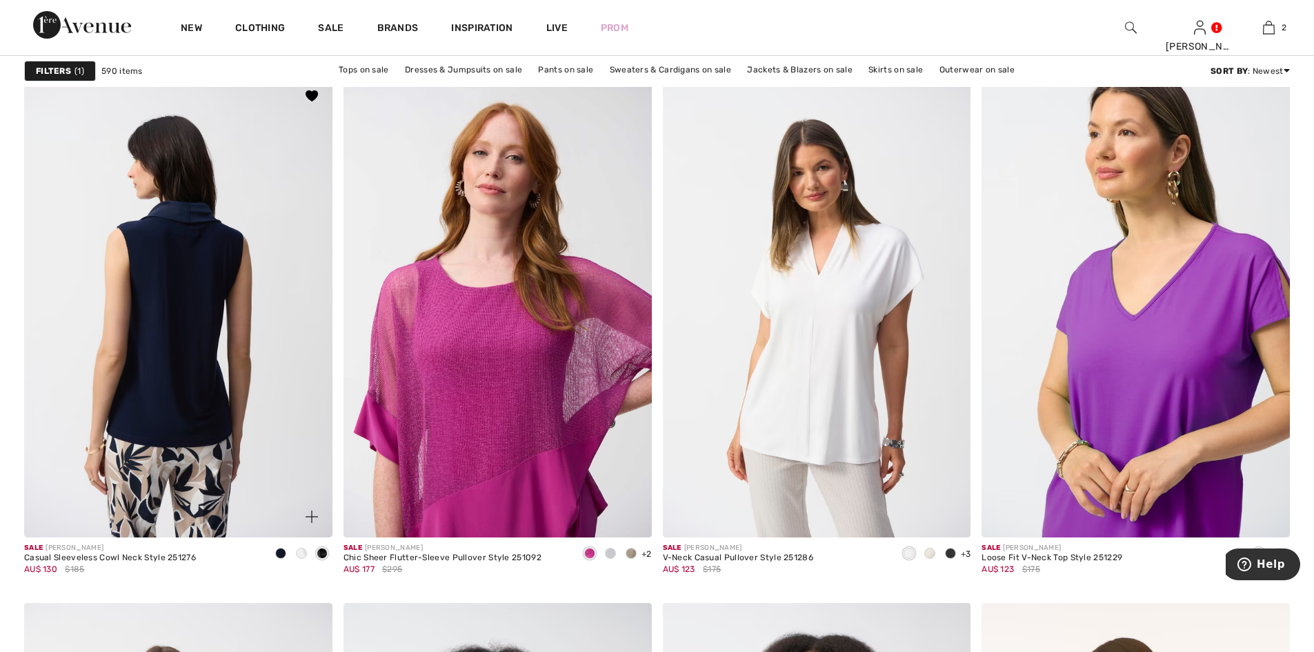
click at [200, 273] on img at bounding box center [178, 306] width 308 height 462
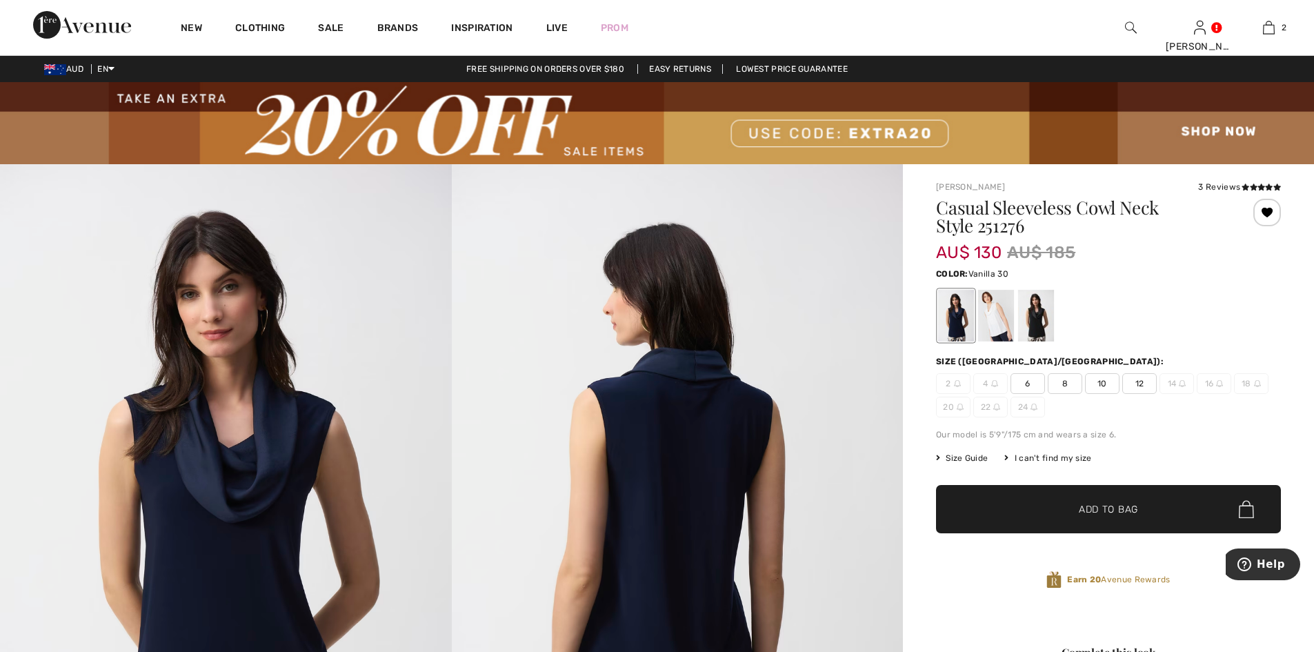
click at [994, 316] on div at bounding box center [996, 316] width 36 height 52
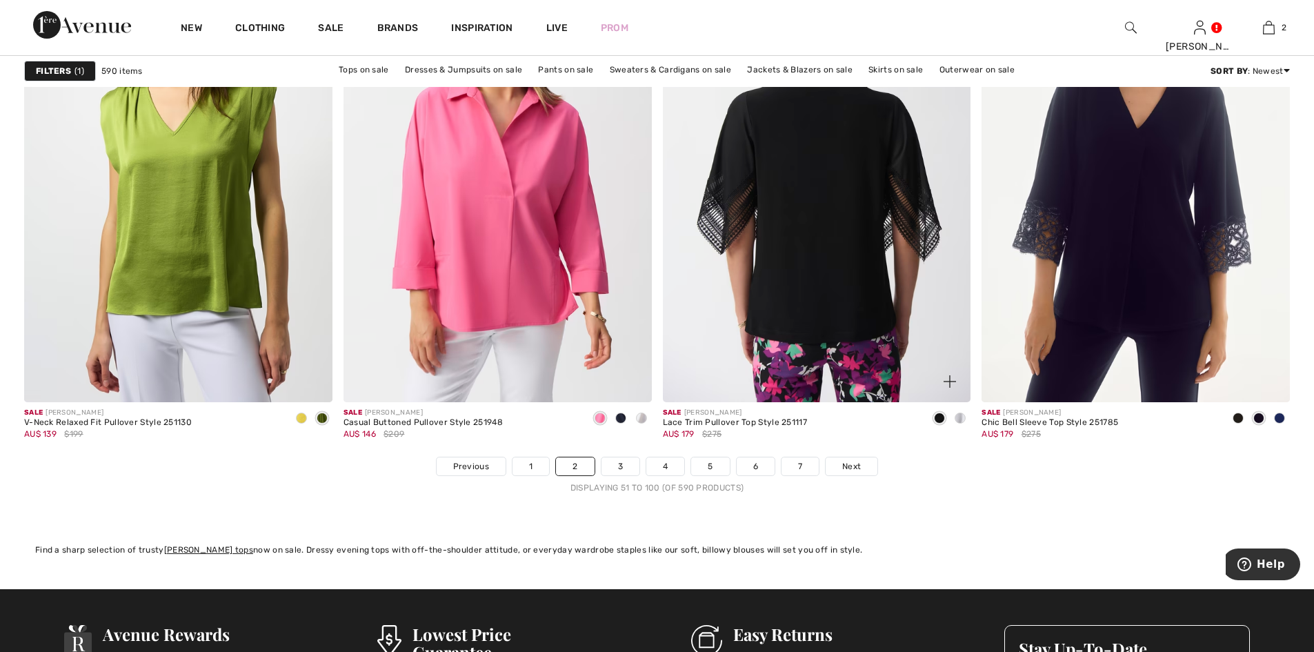
scroll to position [7907, 0]
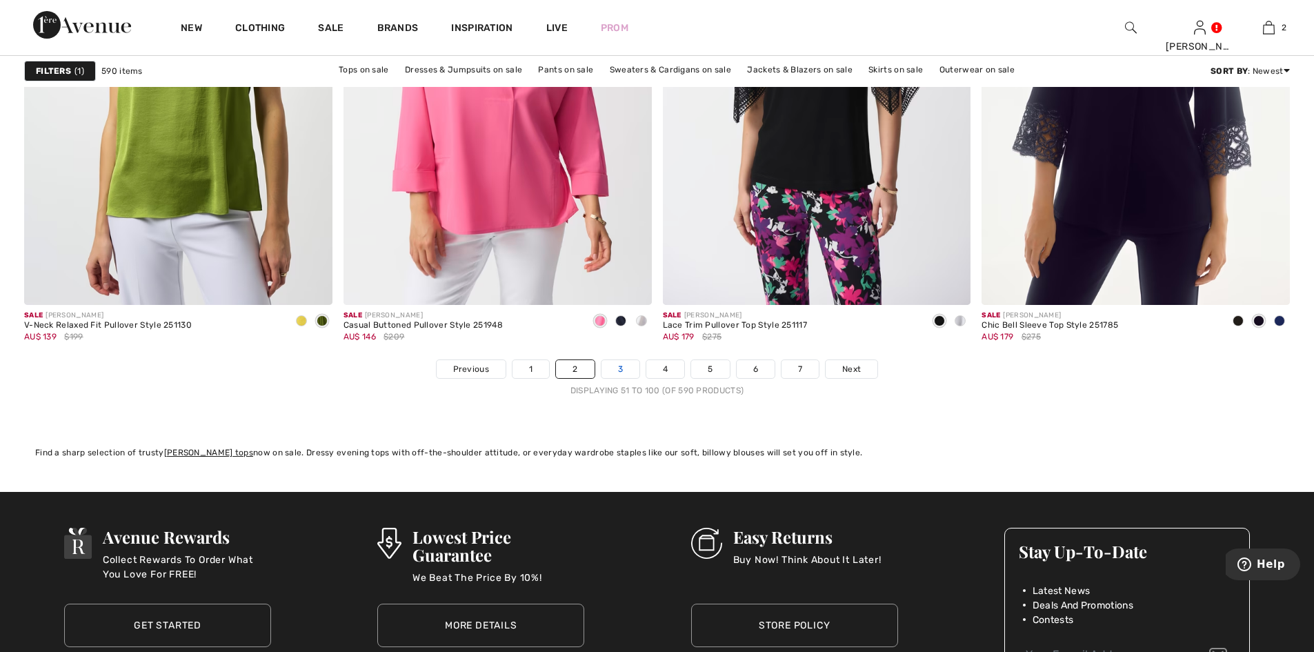
click at [619, 365] on link "3" at bounding box center [620, 369] width 38 height 18
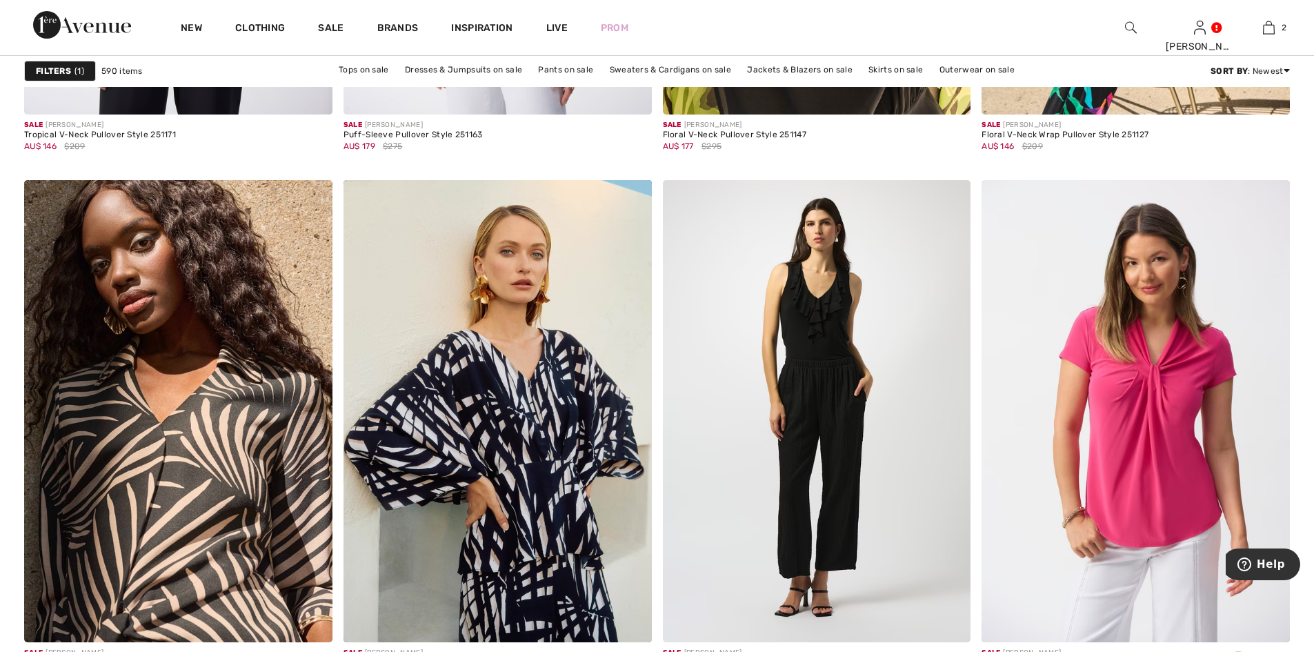
scroll to position [3126, 0]
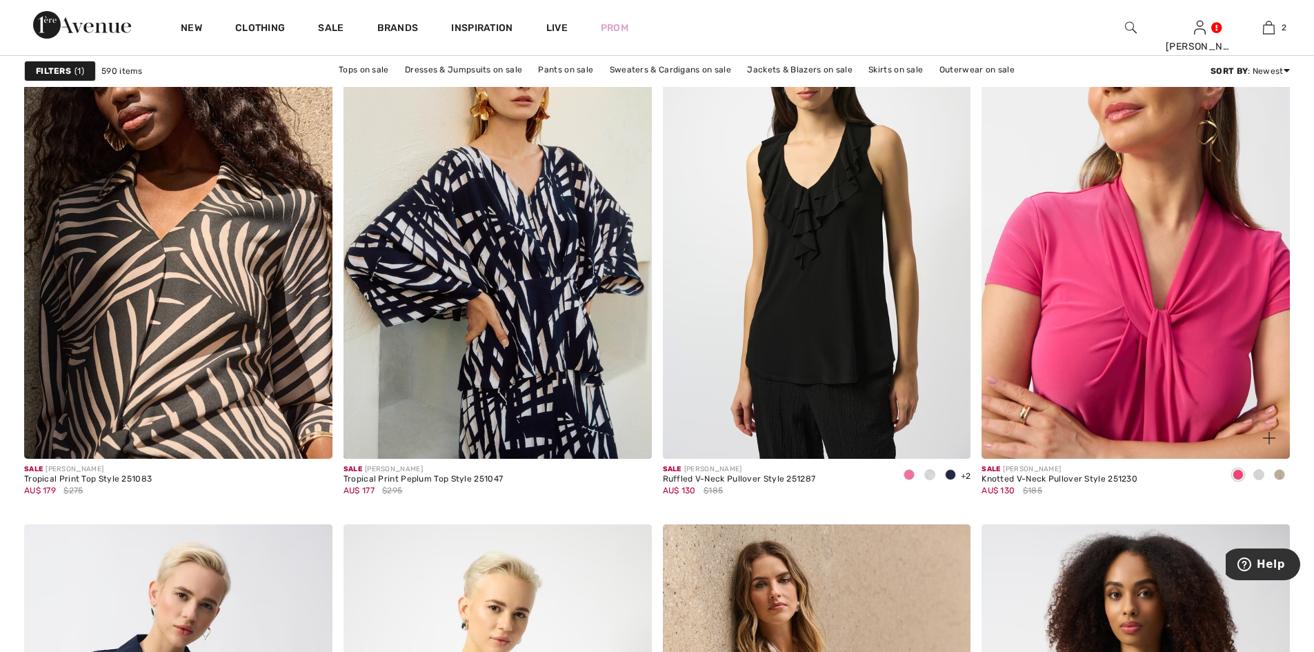
click at [1138, 279] on img at bounding box center [1135, 228] width 308 height 462
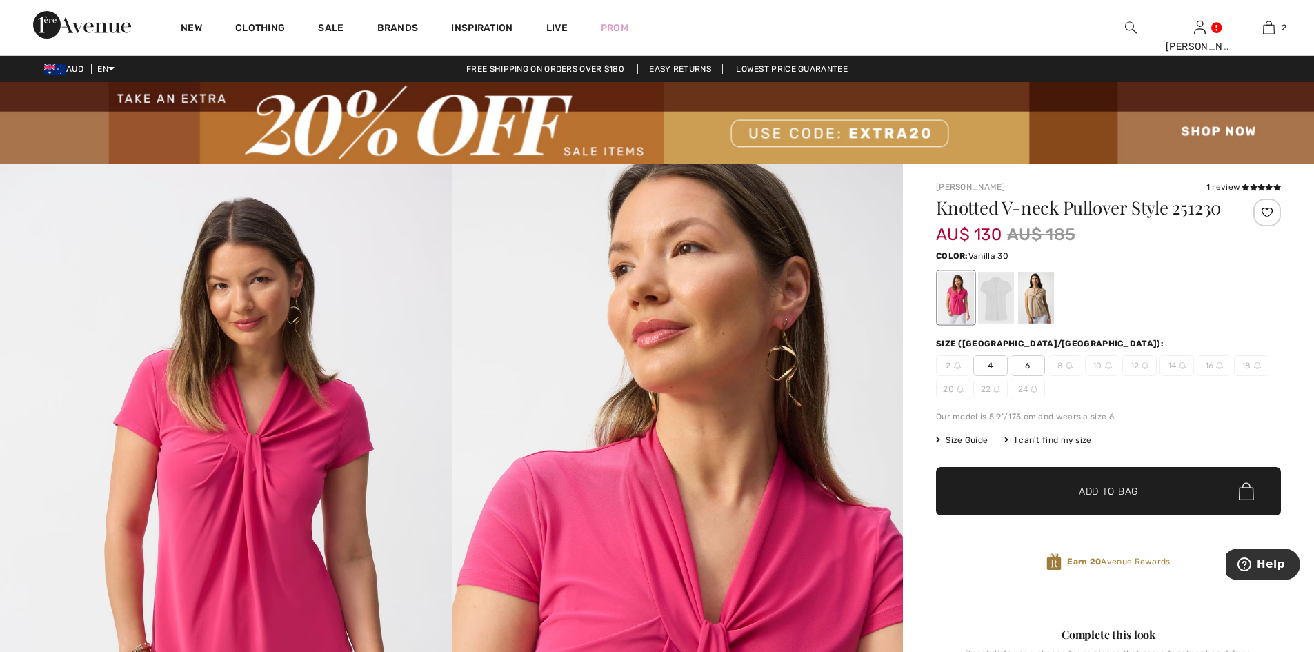
click at [998, 319] on div at bounding box center [996, 298] width 36 height 52
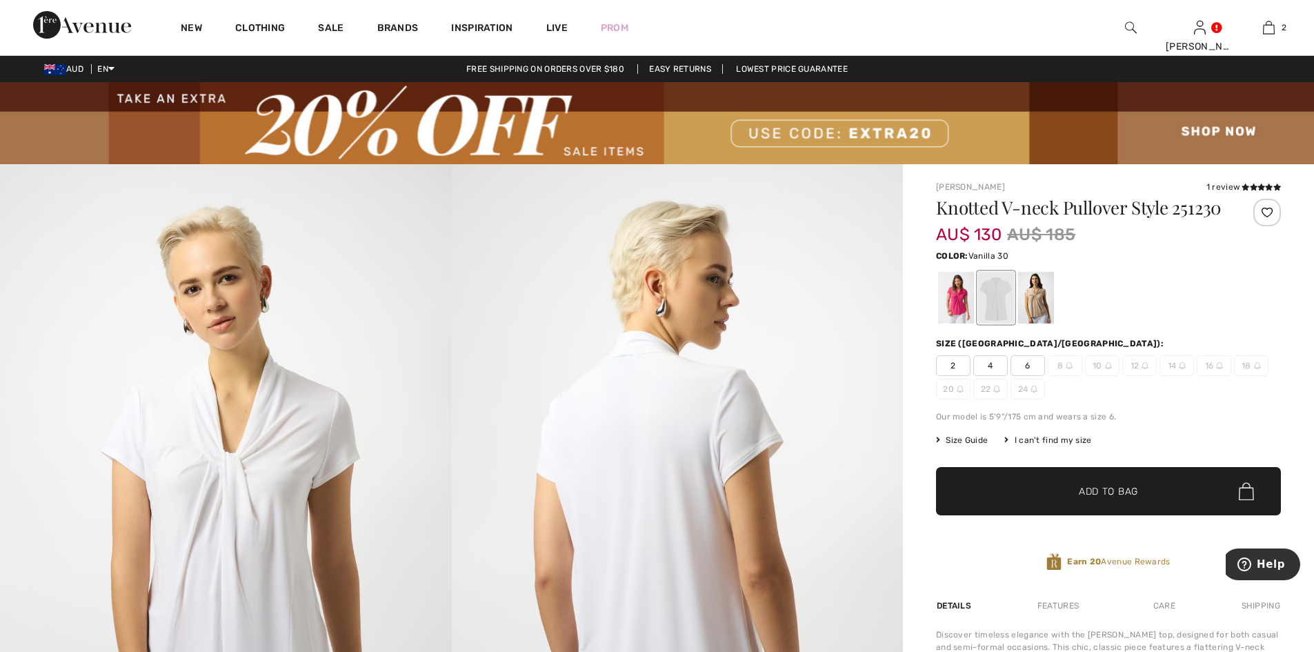
click at [956, 376] on span "2" at bounding box center [953, 365] width 34 height 21
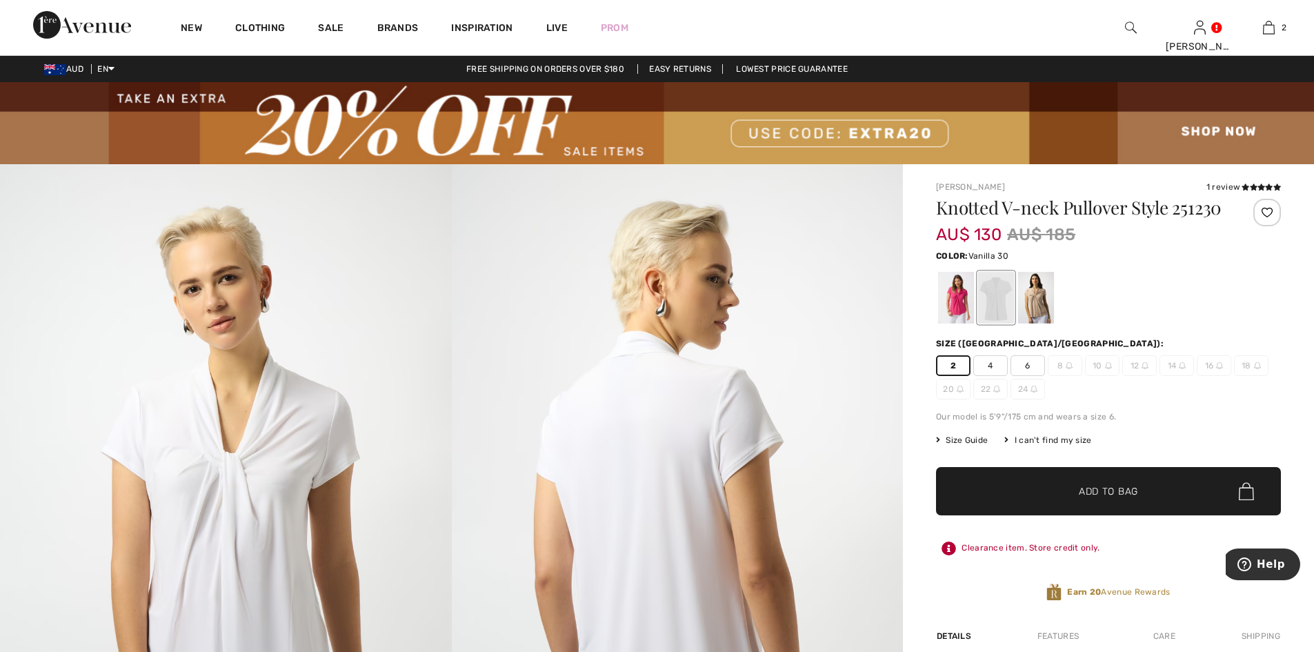
click at [1264, 213] on div at bounding box center [1267, 213] width 28 height 28
click at [1255, 188] on icon at bounding box center [1253, 186] width 8 height 7
click at [1034, 316] on div at bounding box center [1036, 298] width 36 height 52
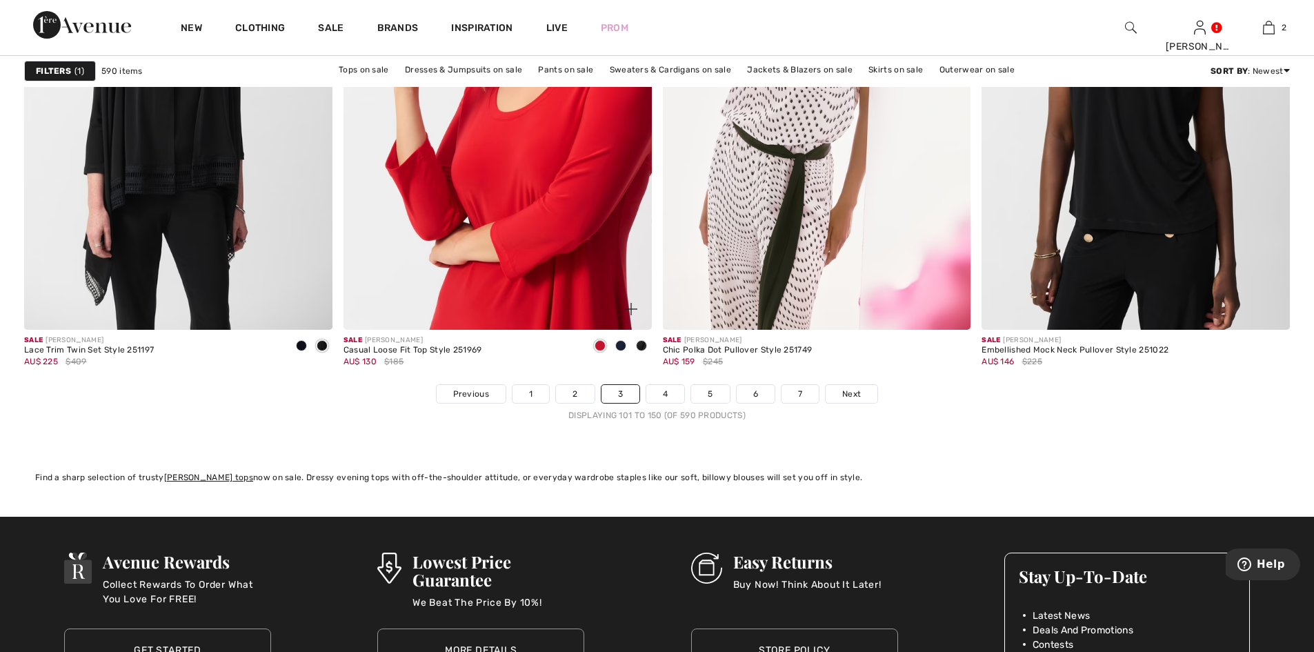
scroll to position [7906, 0]
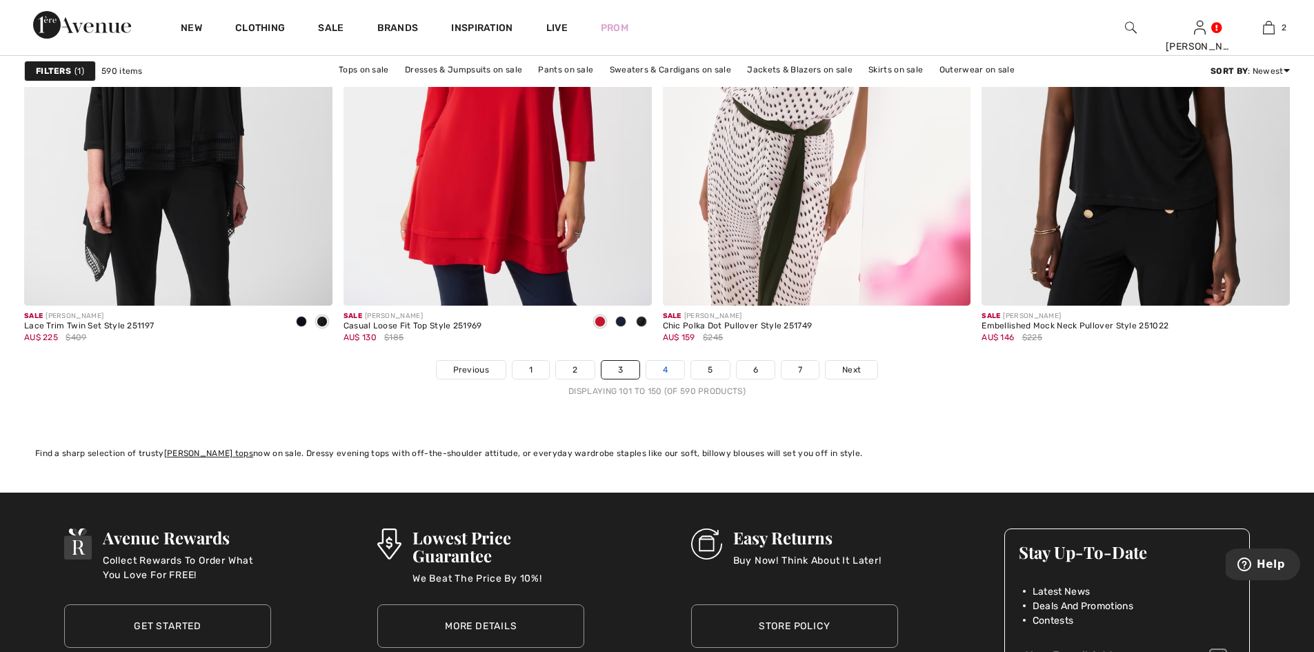
click at [665, 371] on link "4" at bounding box center [665, 370] width 38 height 18
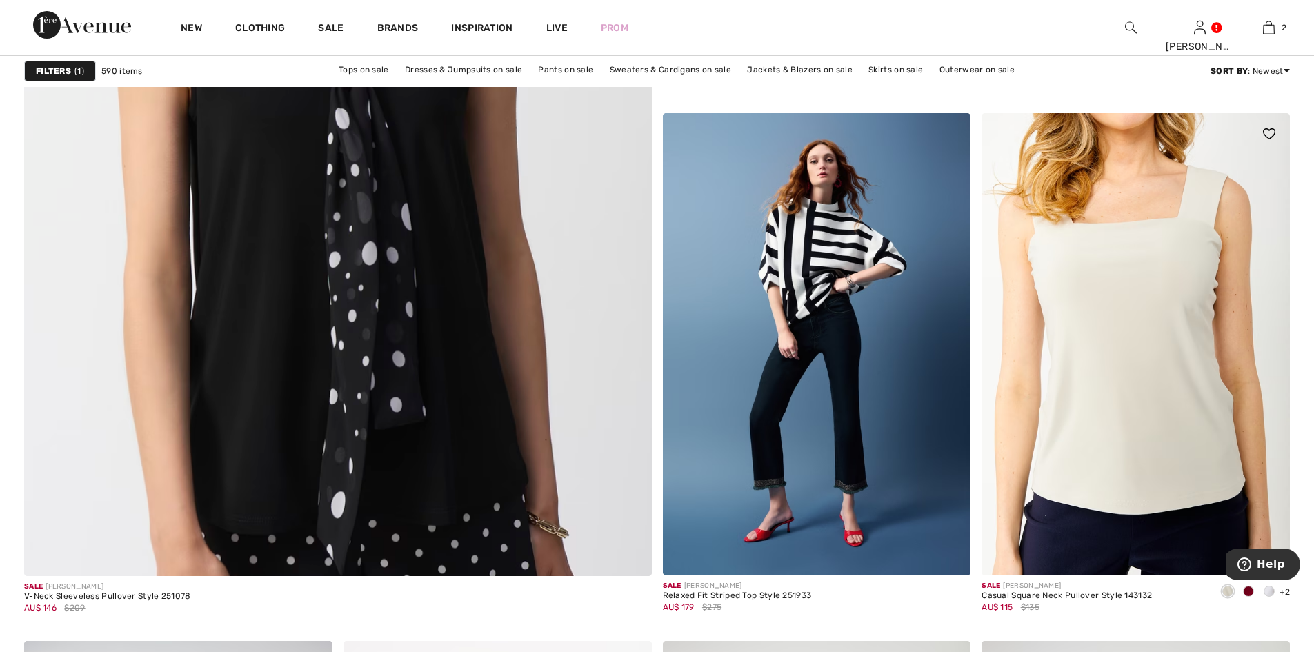
scroll to position [4780, 0]
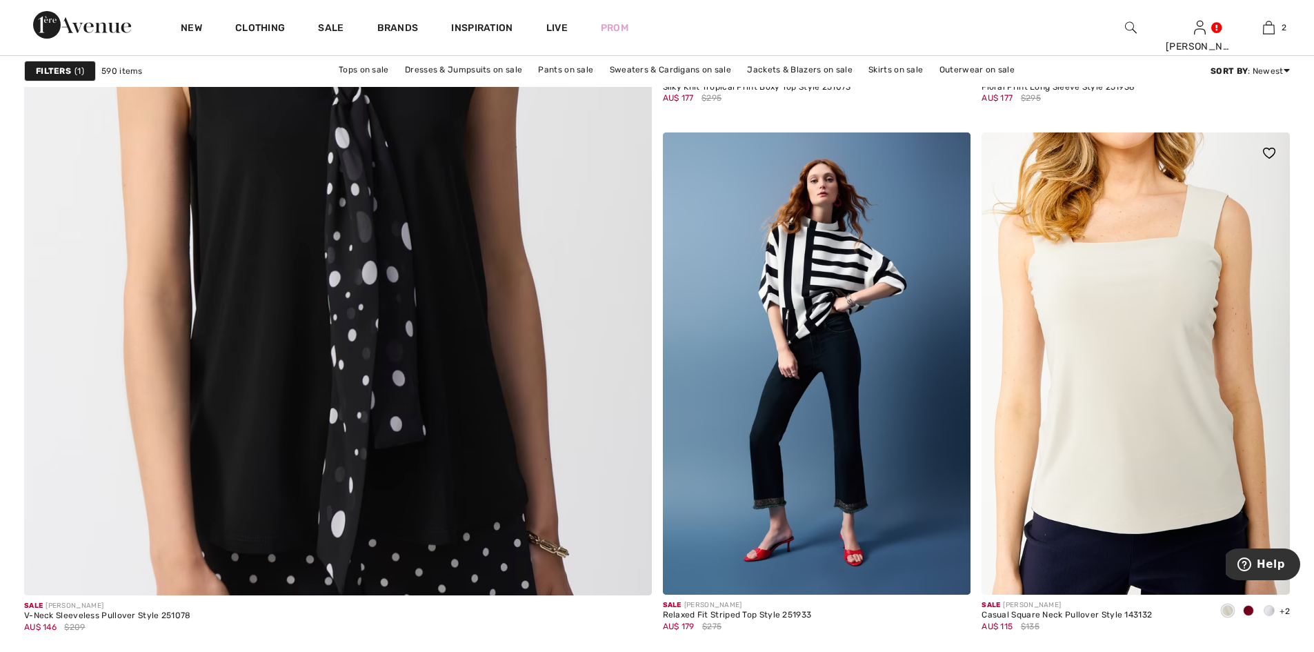
click at [1099, 314] on img at bounding box center [1135, 363] width 308 height 462
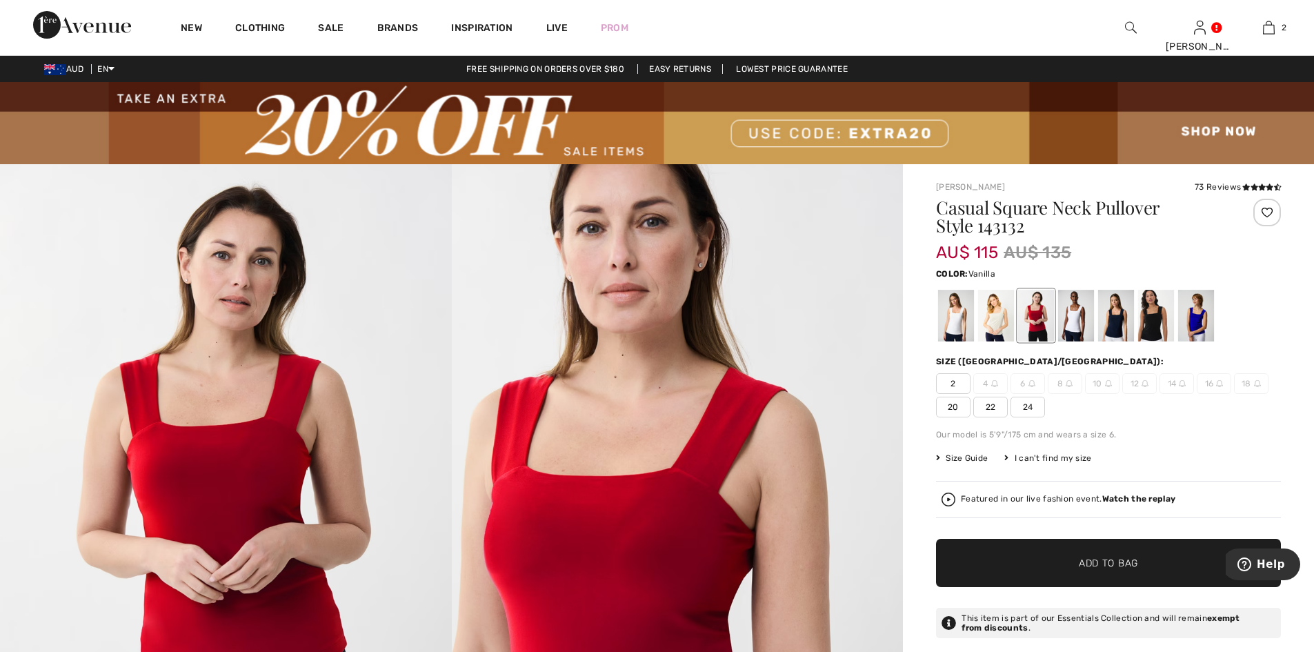
click at [960, 318] on div at bounding box center [956, 316] width 36 height 52
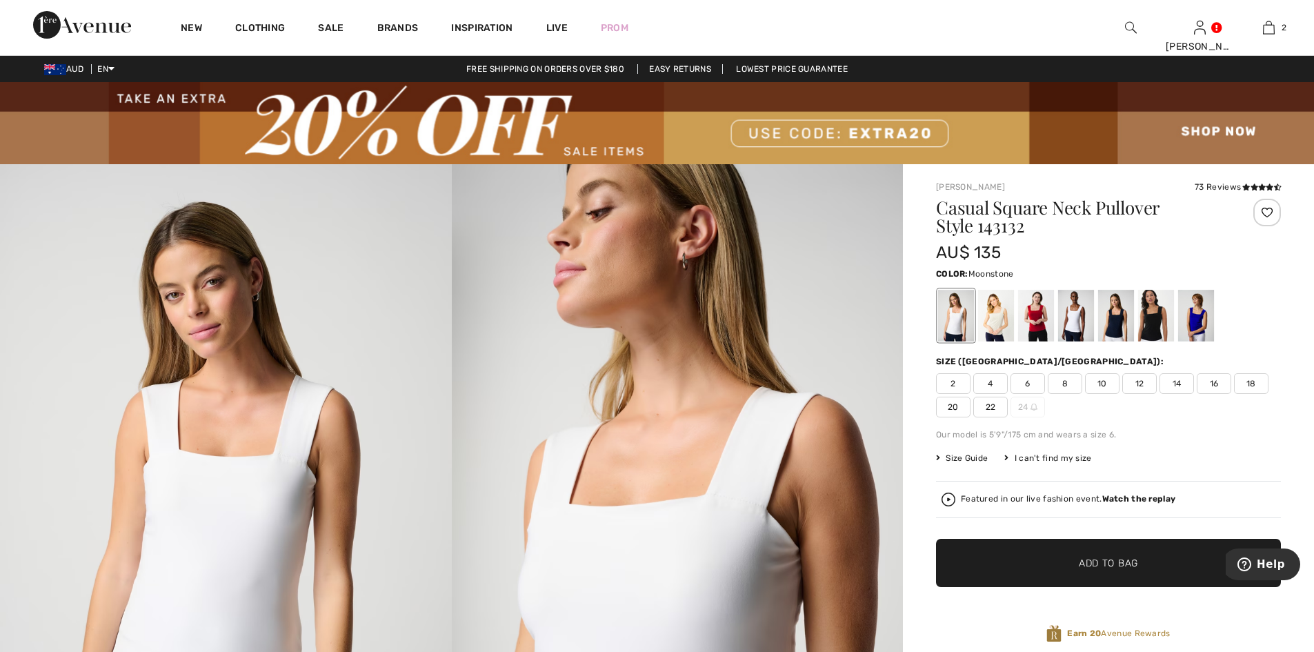
click at [997, 323] on div at bounding box center [996, 316] width 36 height 52
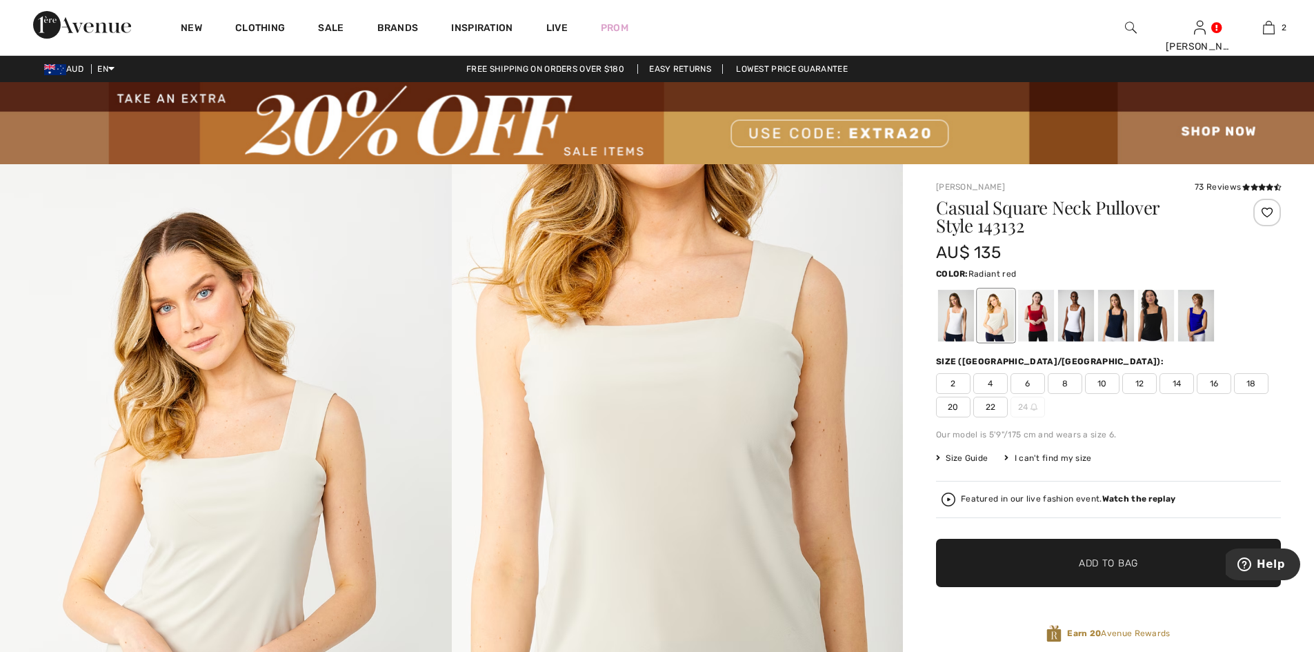
click at [1032, 321] on div at bounding box center [1036, 316] width 36 height 52
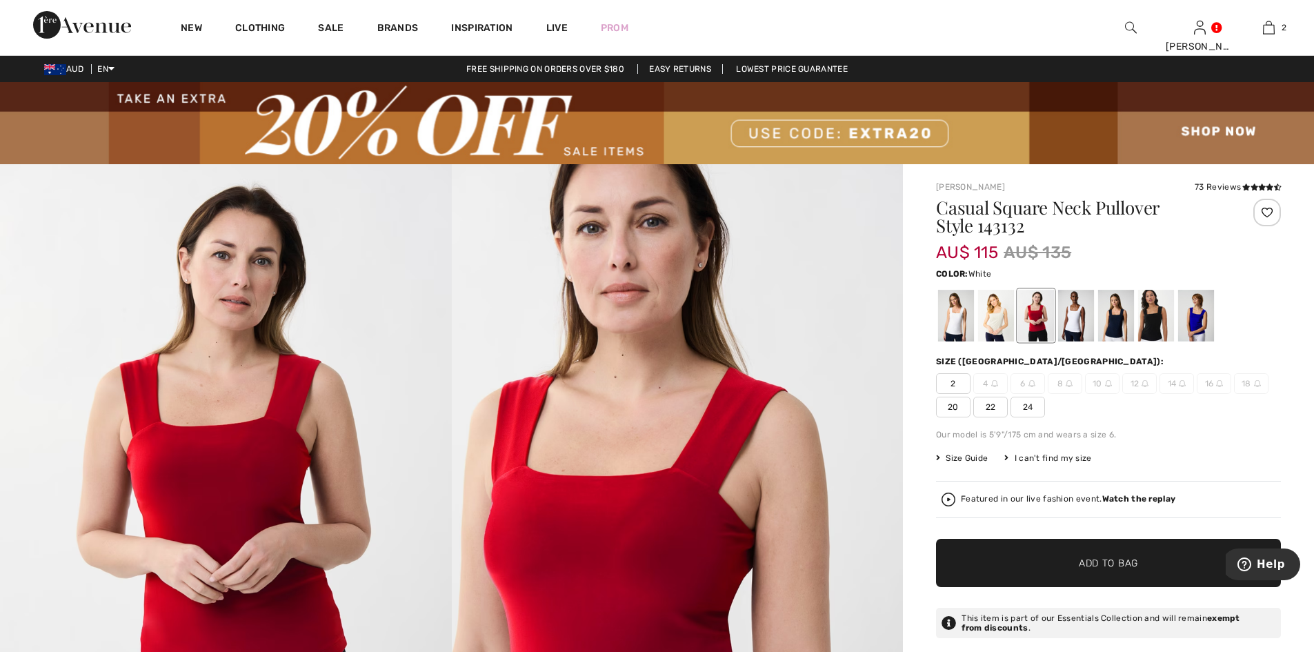
click at [1074, 324] on div at bounding box center [1076, 316] width 36 height 52
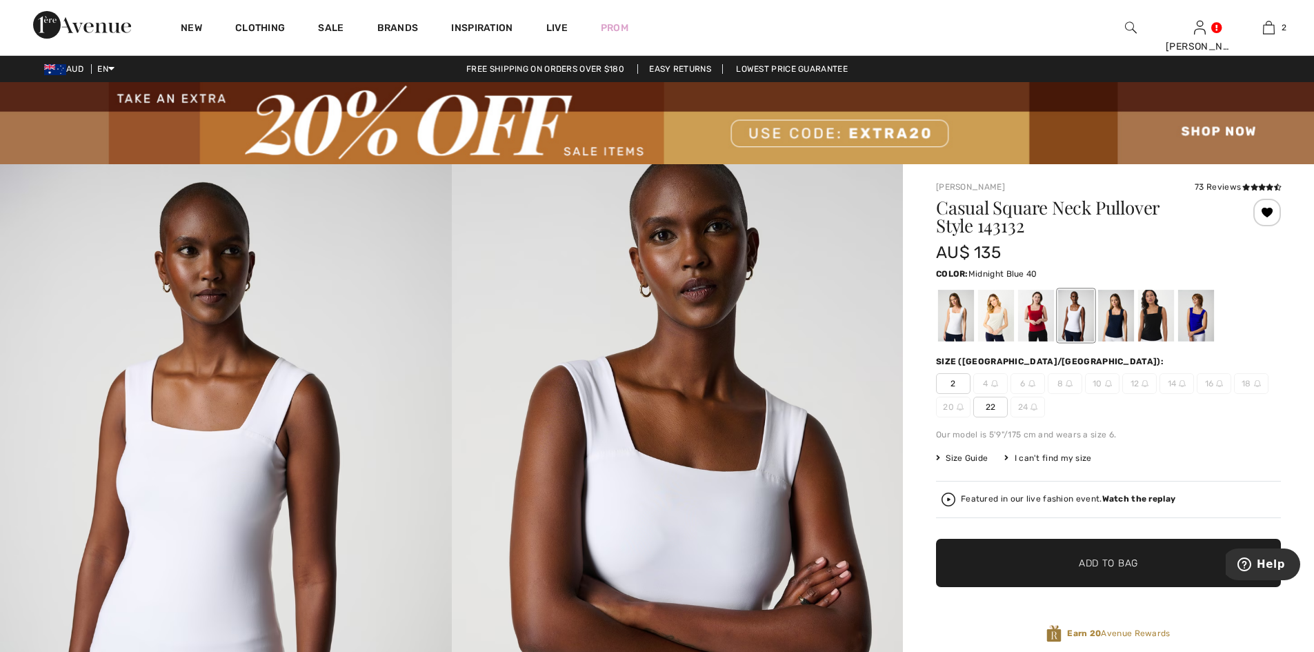
click at [1109, 325] on div at bounding box center [1116, 316] width 36 height 52
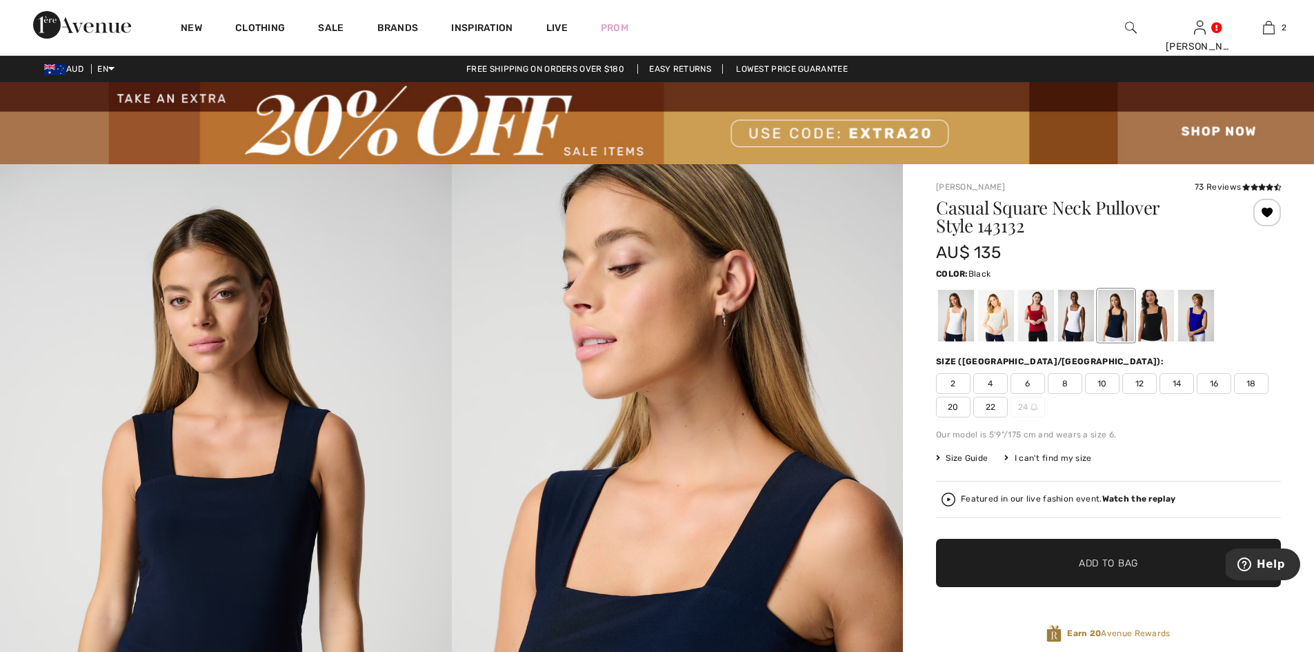
click at [1160, 322] on div at bounding box center [1156, 316] width 36 height 52
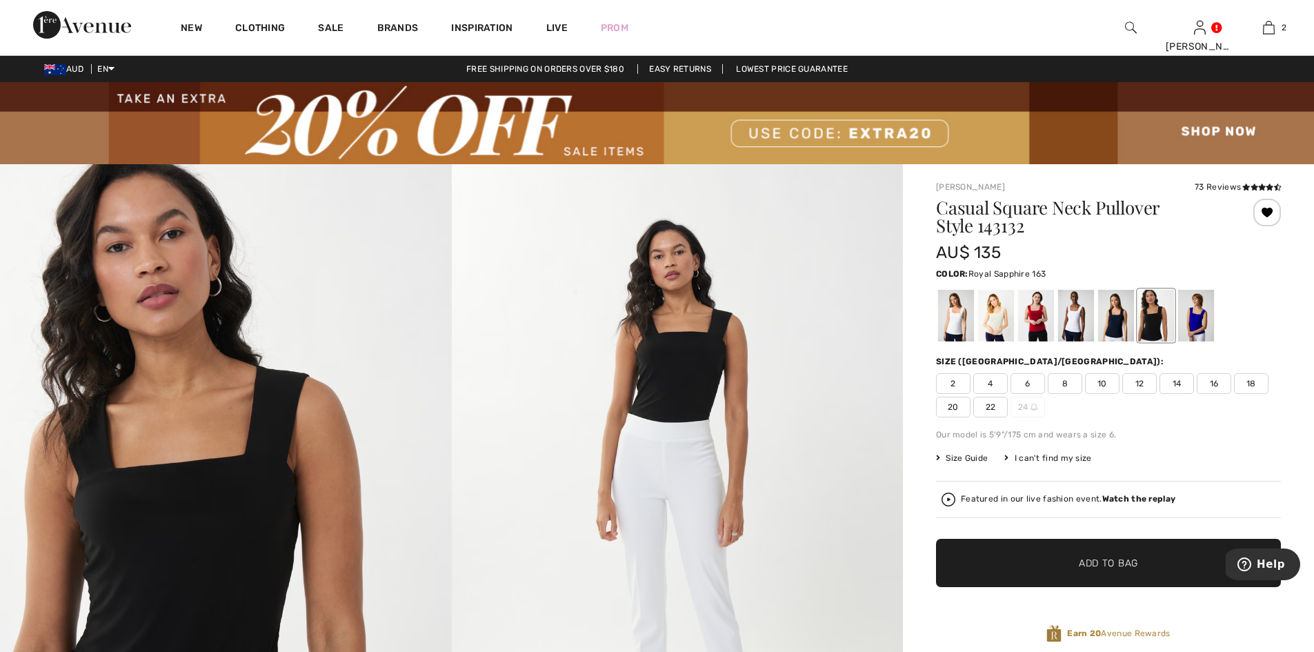
click at [1202, 322] on div at bounding box center [1196, 316] width 36 height 52
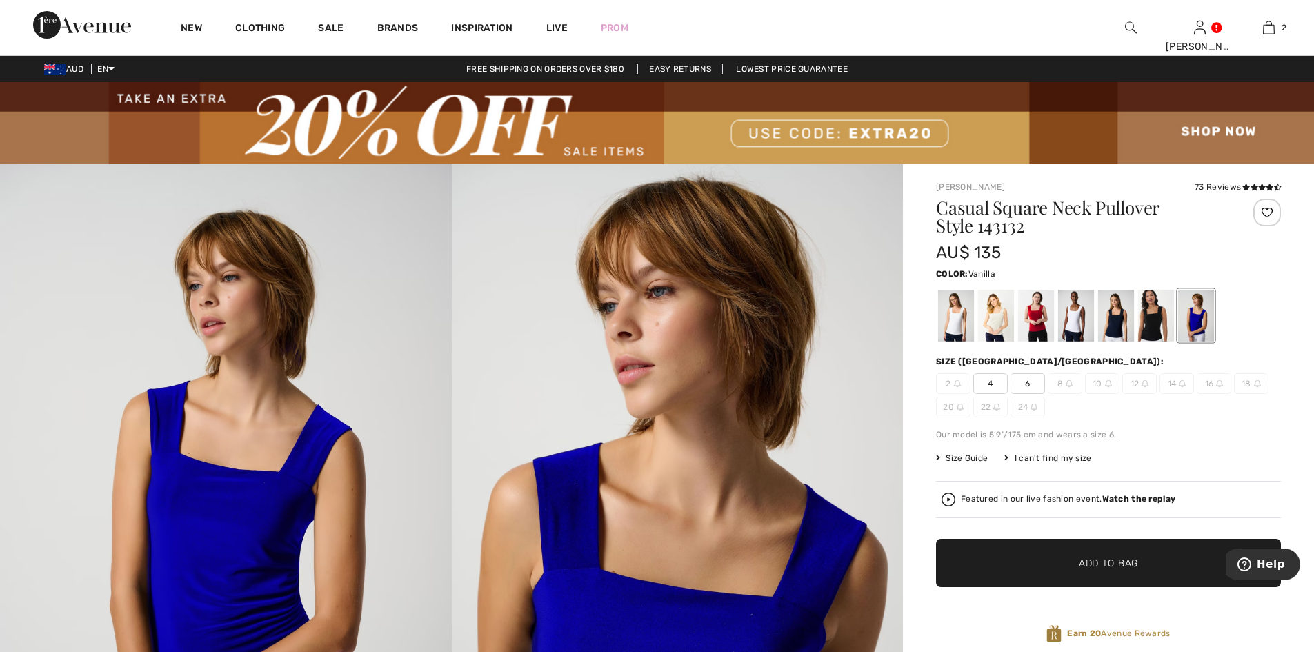
click at [952, 321] on div at bounding box center [956, 316] width 36 height 52
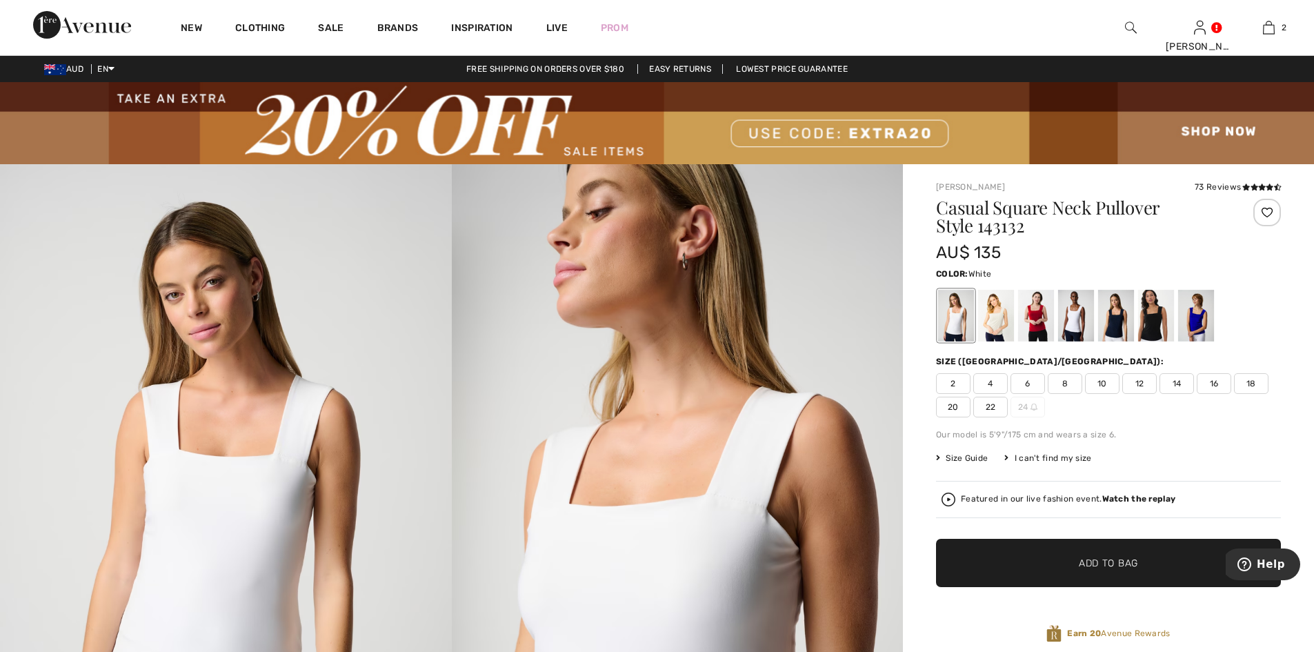
click at [1076, 319] on div at bounding box center [1076, 316] width 36 height 52
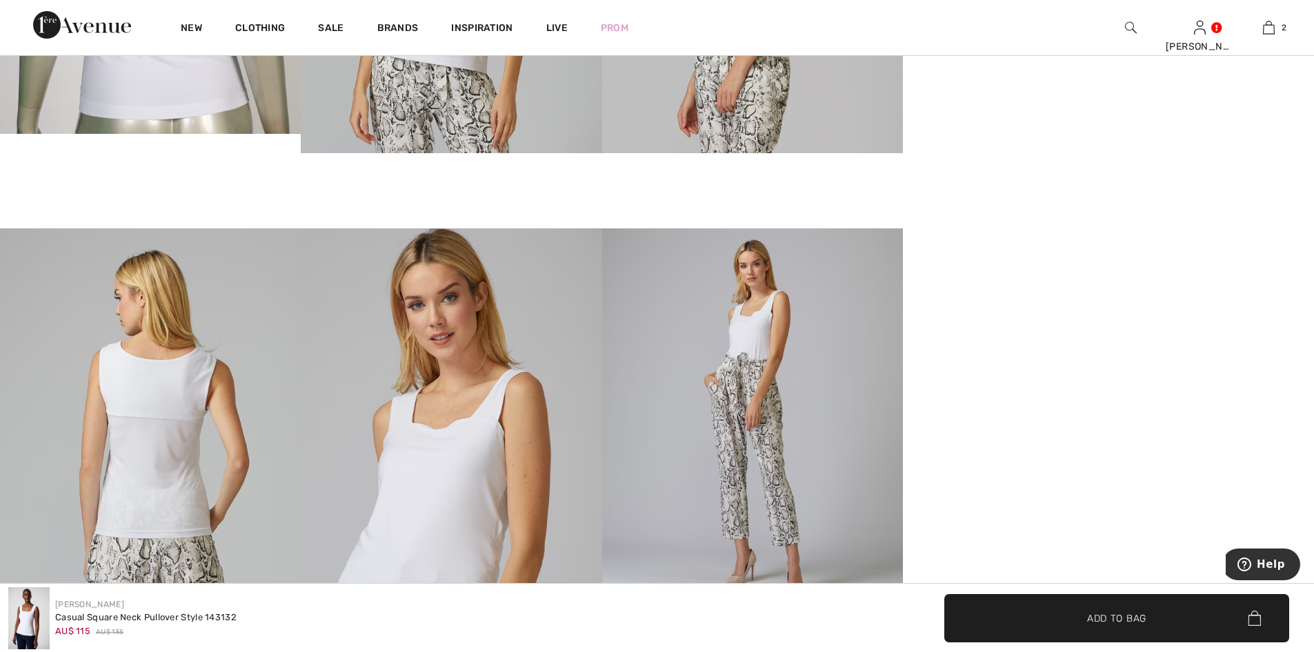
scroll to position [1655, 0]
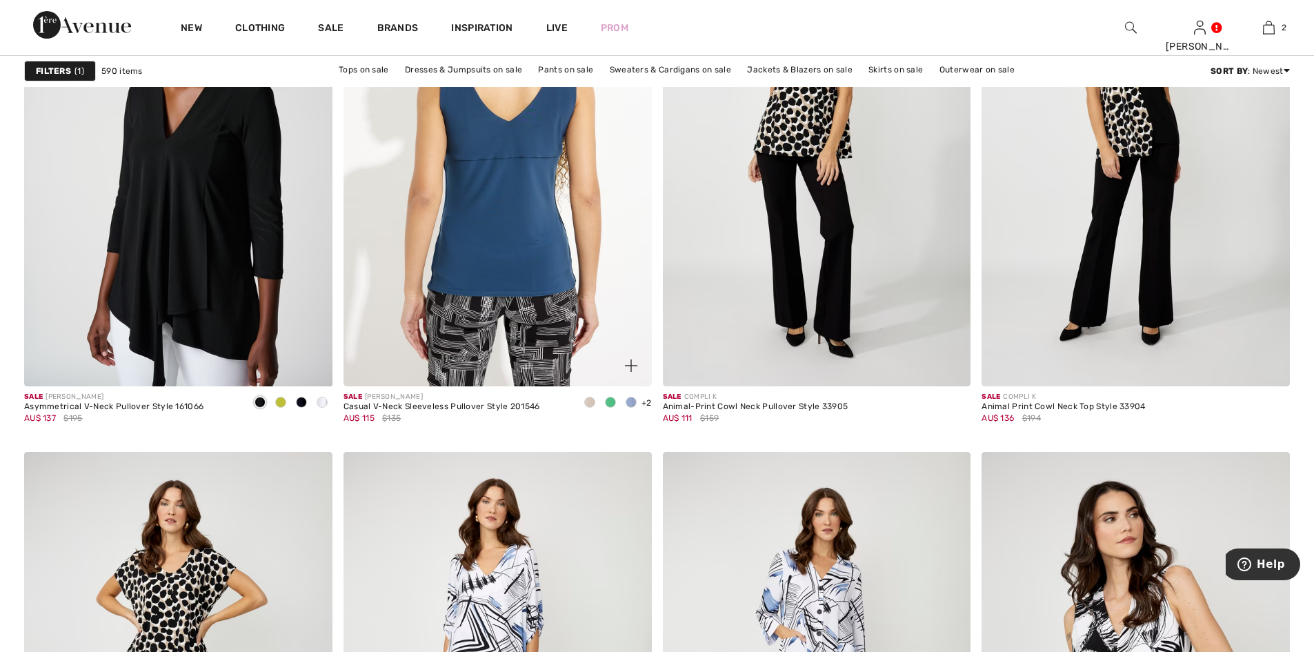
scroll to position [5332, 0]
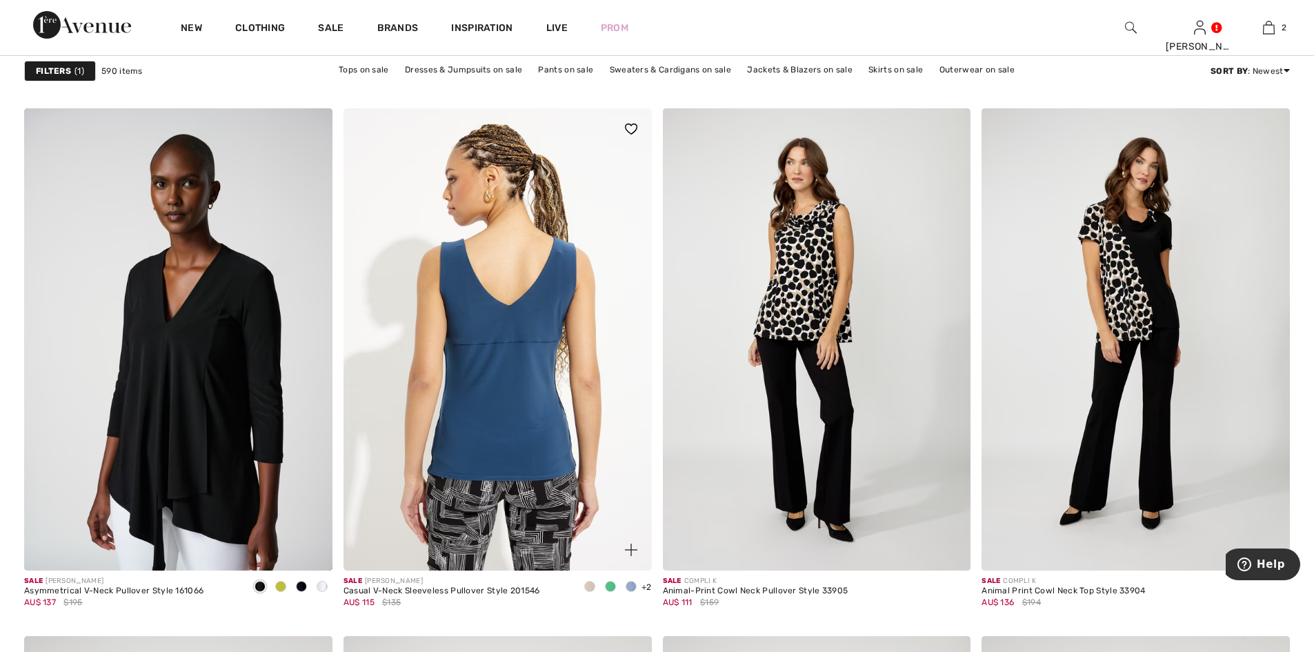
click at [498, 328] on img at bounding box center [497, 339] width 308 height 462
